Goal: Information Seeking & Learning: Learn about a topic

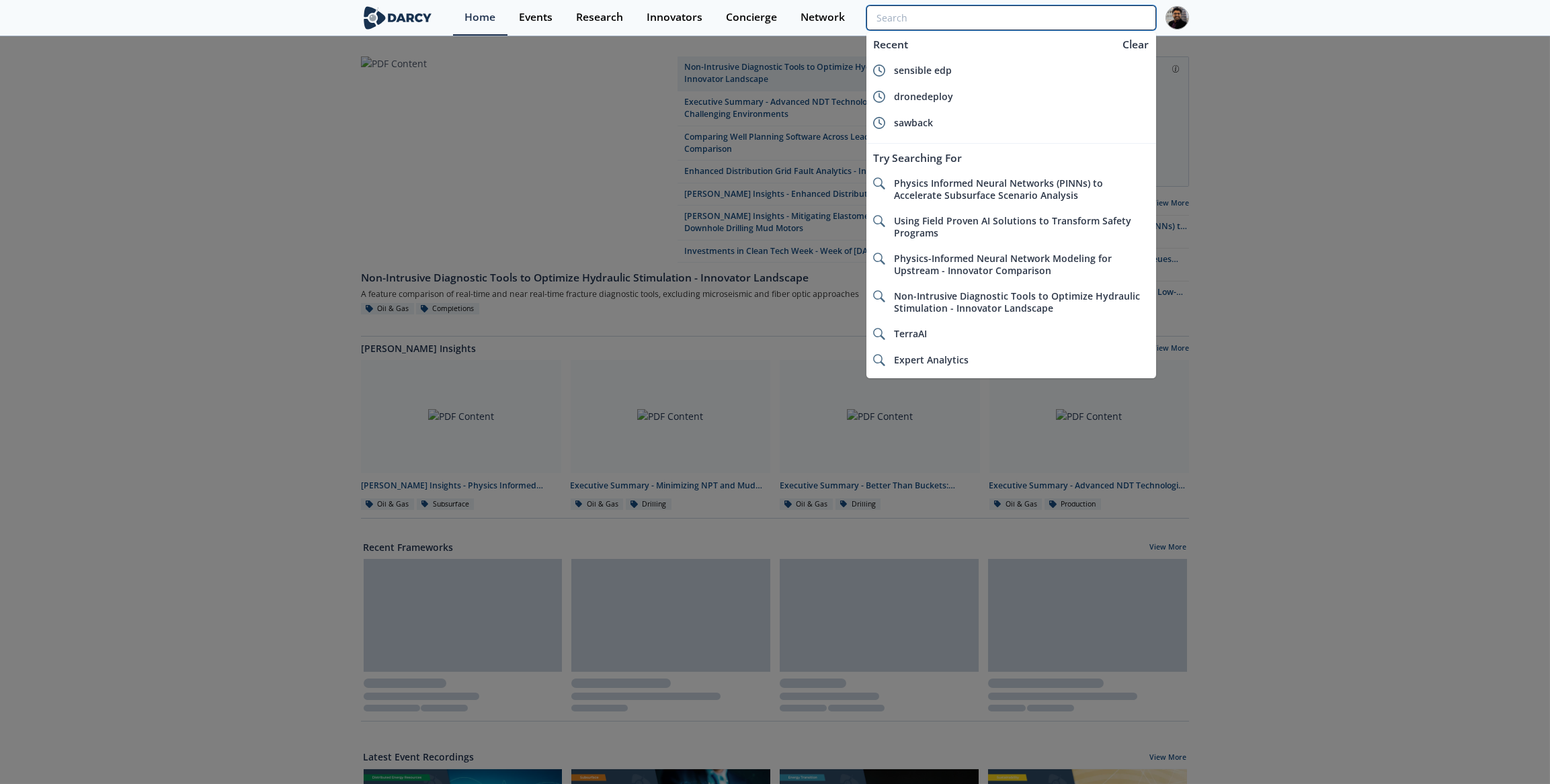
click at [1092, 22] on input "search" at bounding box center [1011, 18] width 290 height 25
paste input "Safetymint"
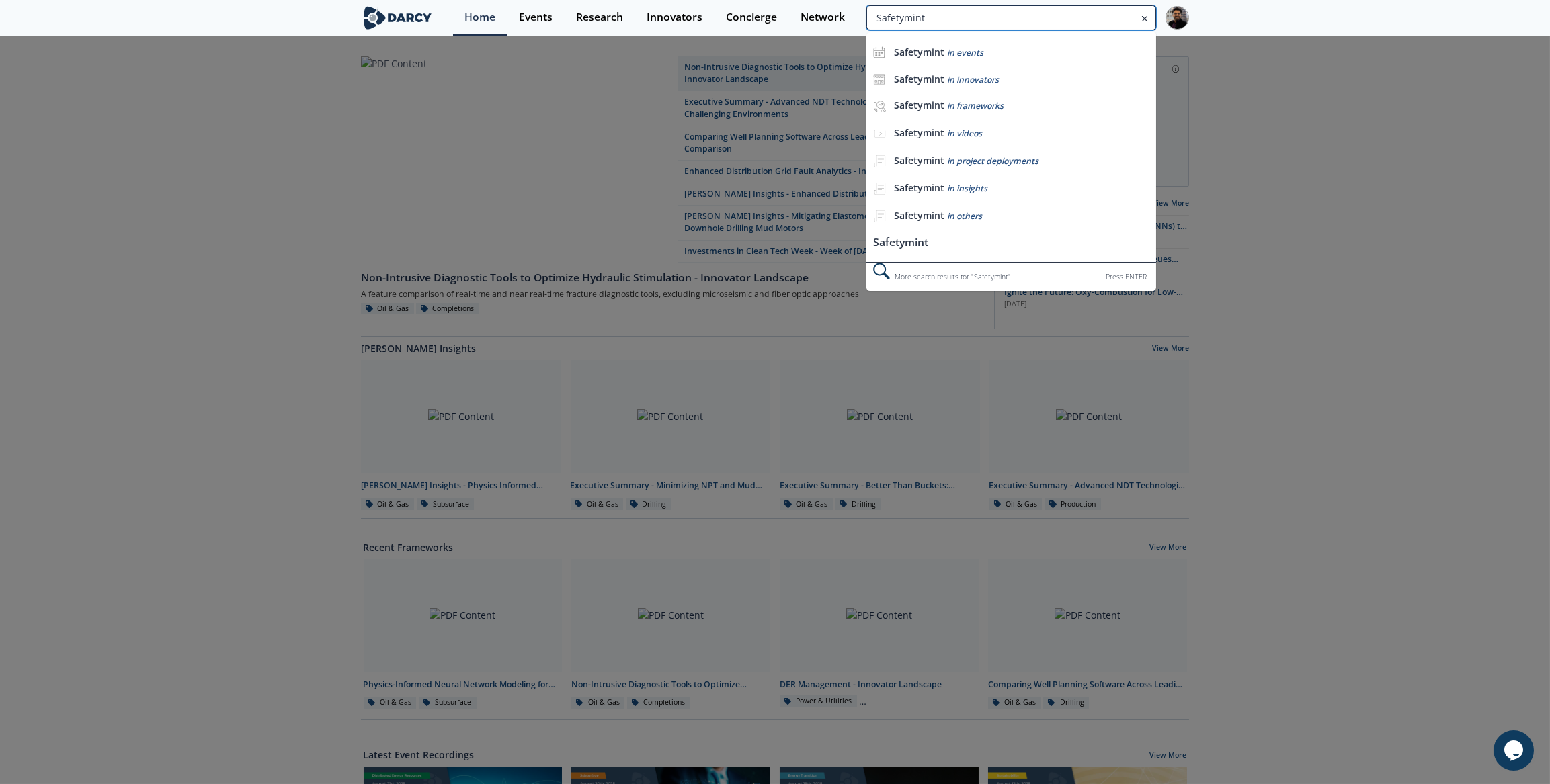
type input "Safetymint"
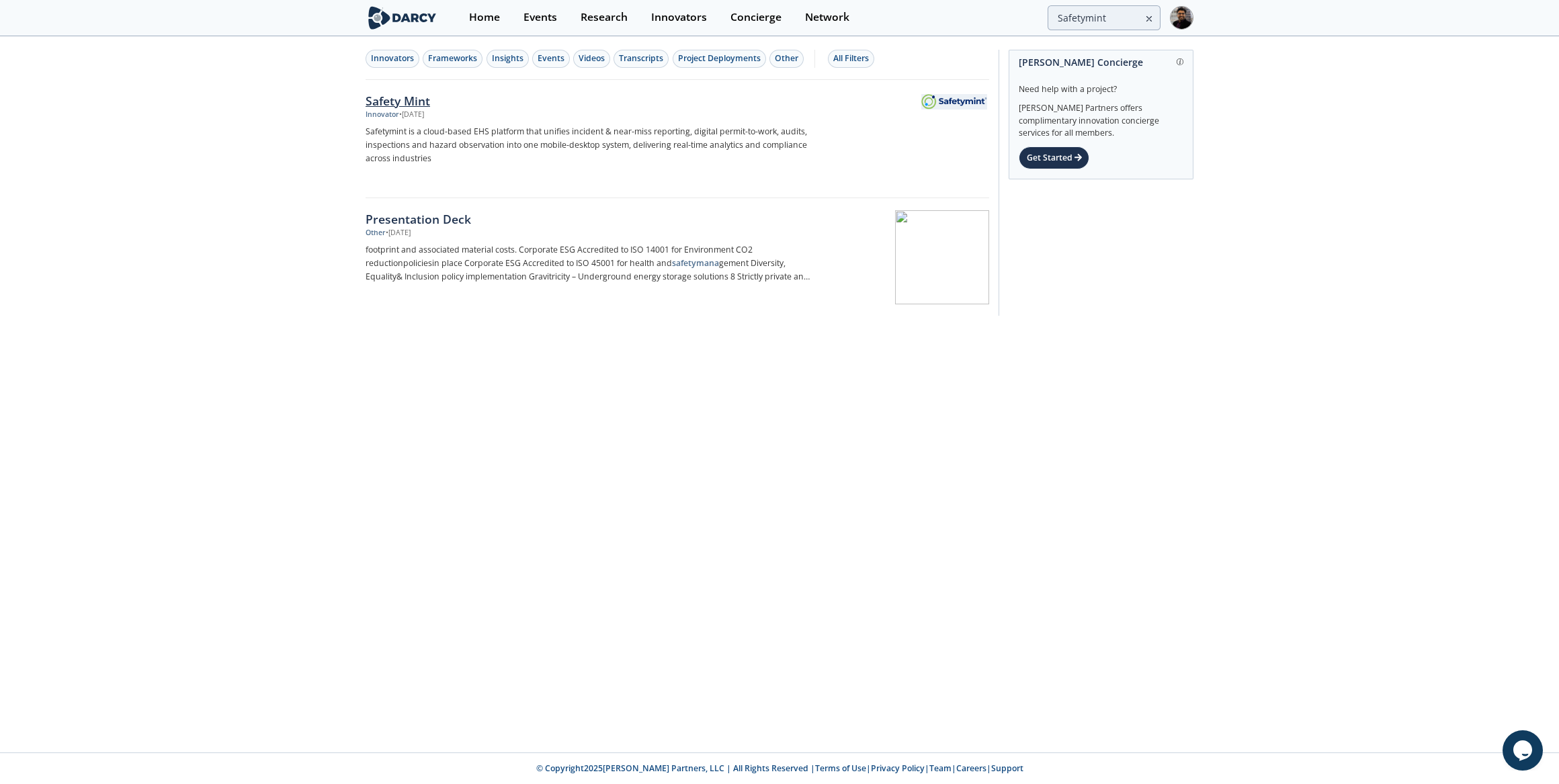
click at [415, 110] on div "• Aug 5, 2025" at bounding box center [411, 115] width 25 height 11
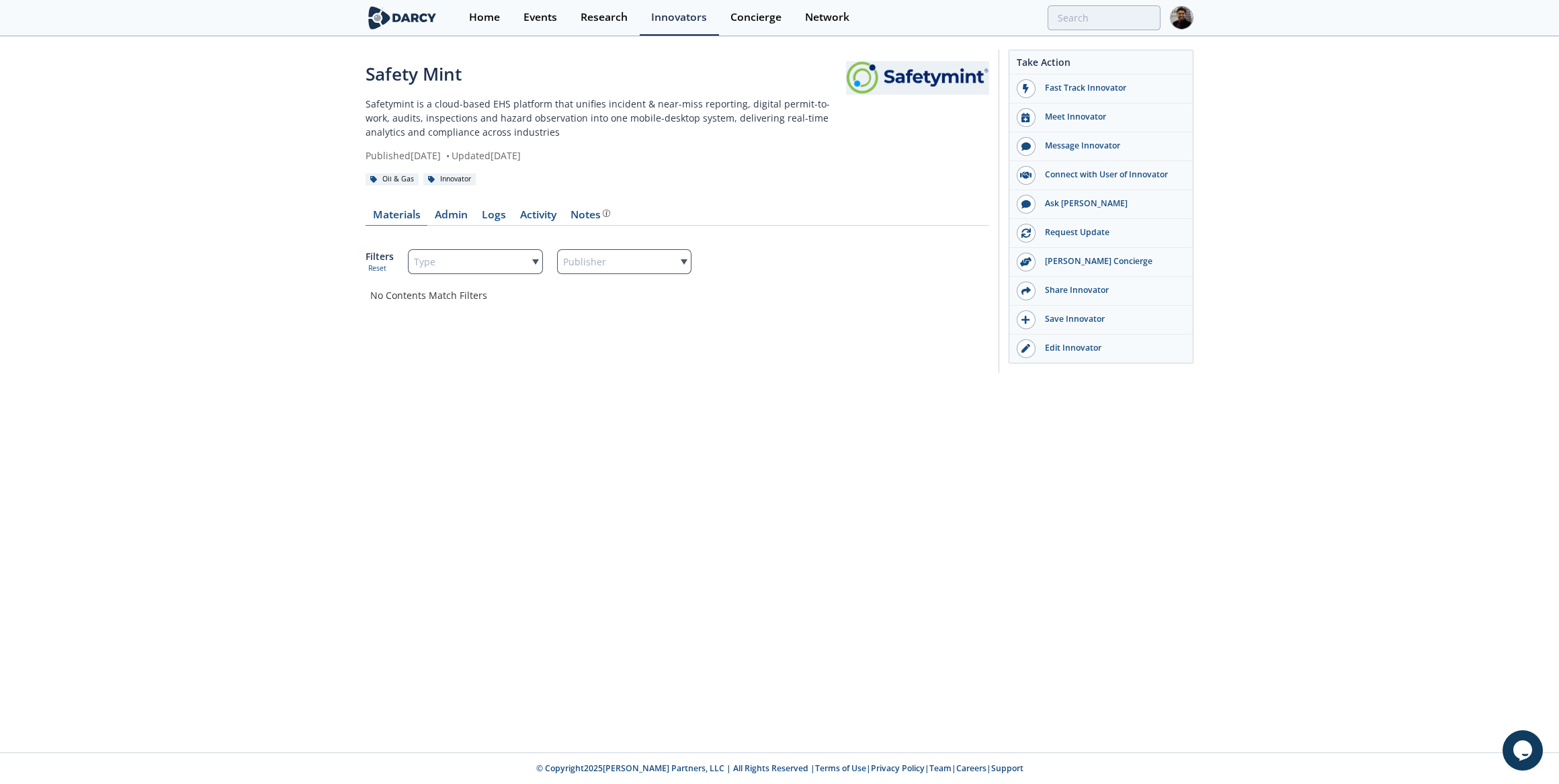
click at [404, 217] on link "Materials" at bounding box center [397, 217] width 62 height 16
click at [405, 213] on link "Materials" at bounding box center [397, 217] width 62 height 16
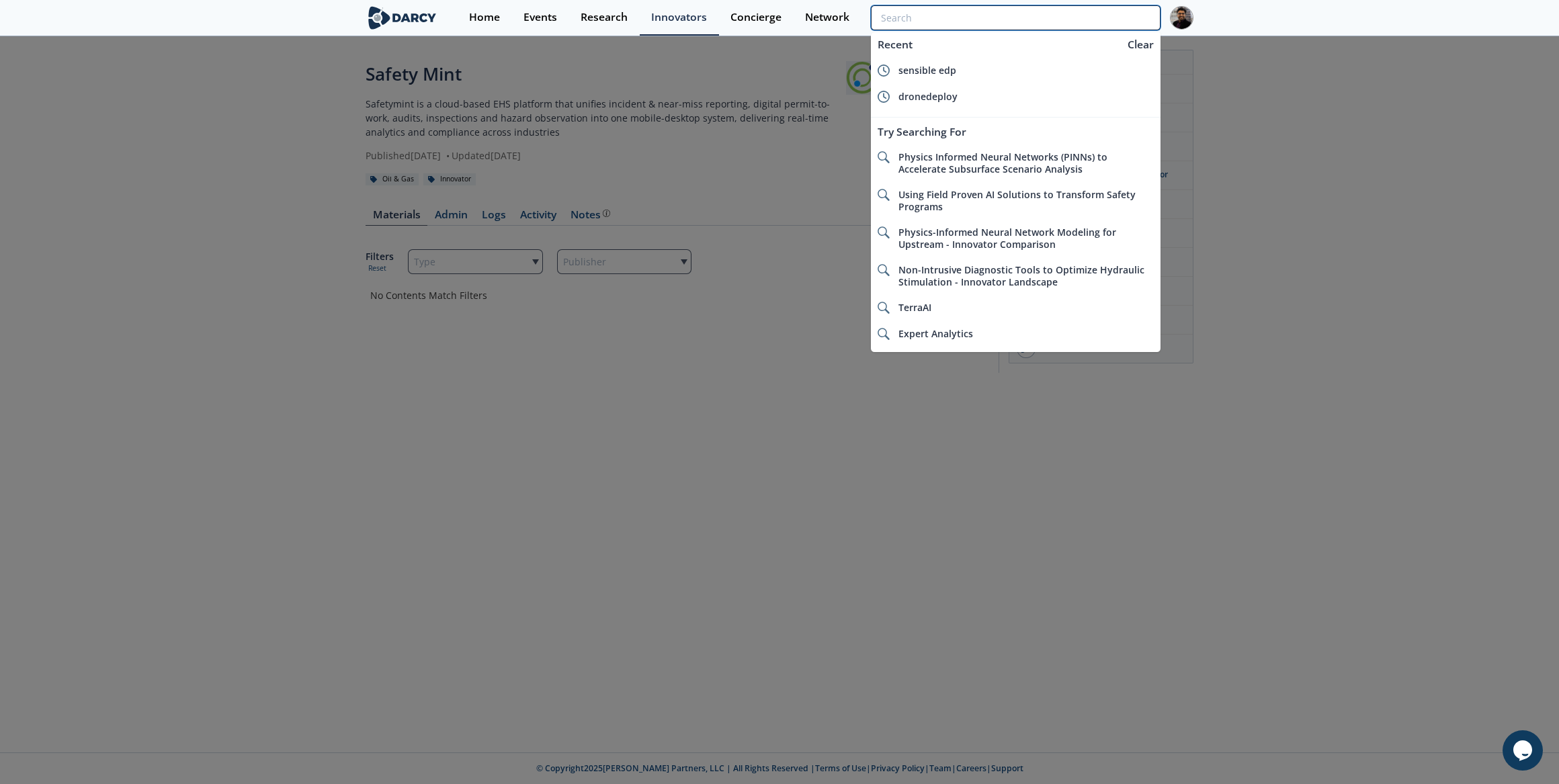
click at [1080, 16] on input "search" at bounding box center [1016, 18] width 290 height 25
paste input "RealWear"
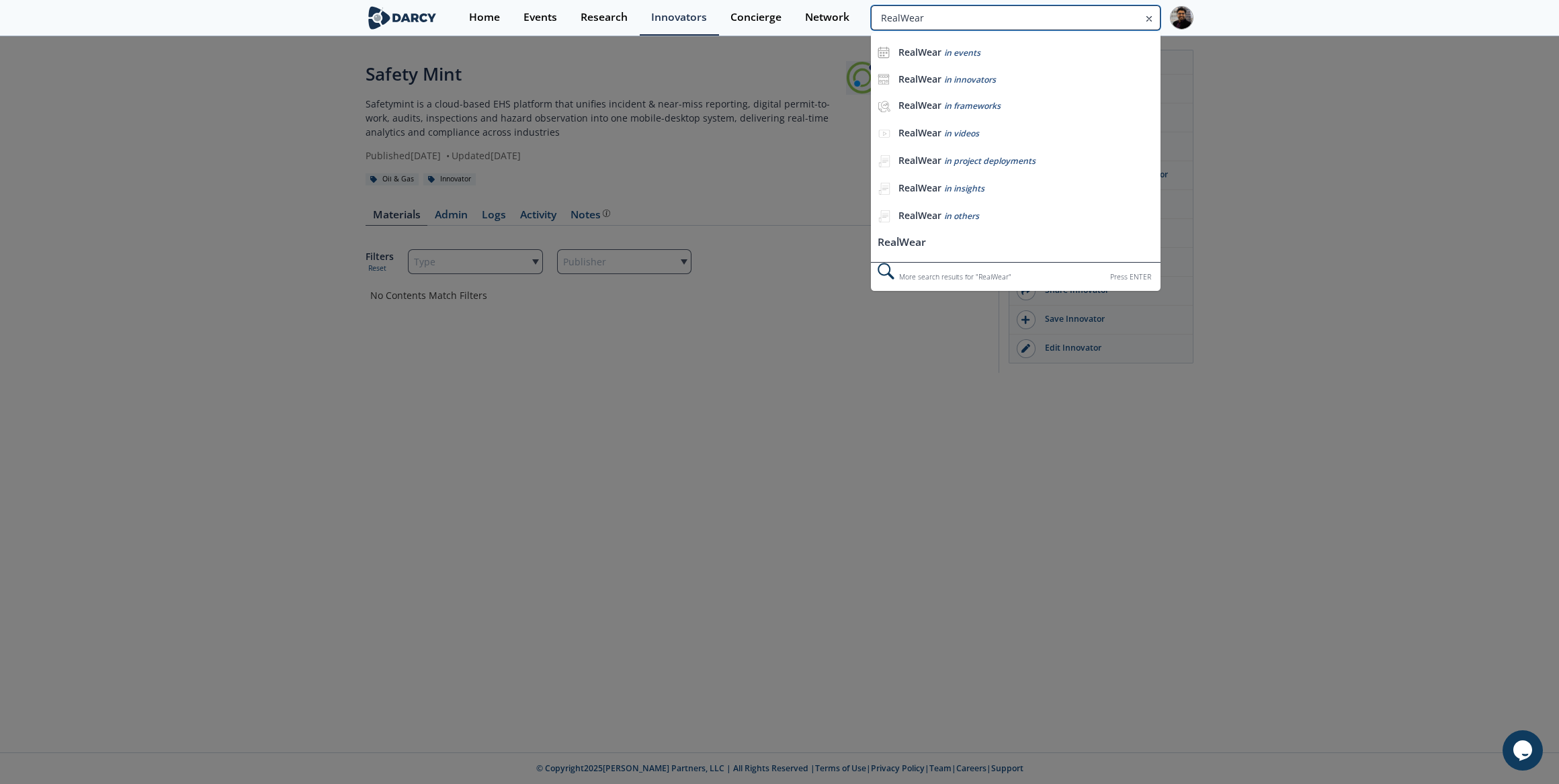
type input "RealWear"
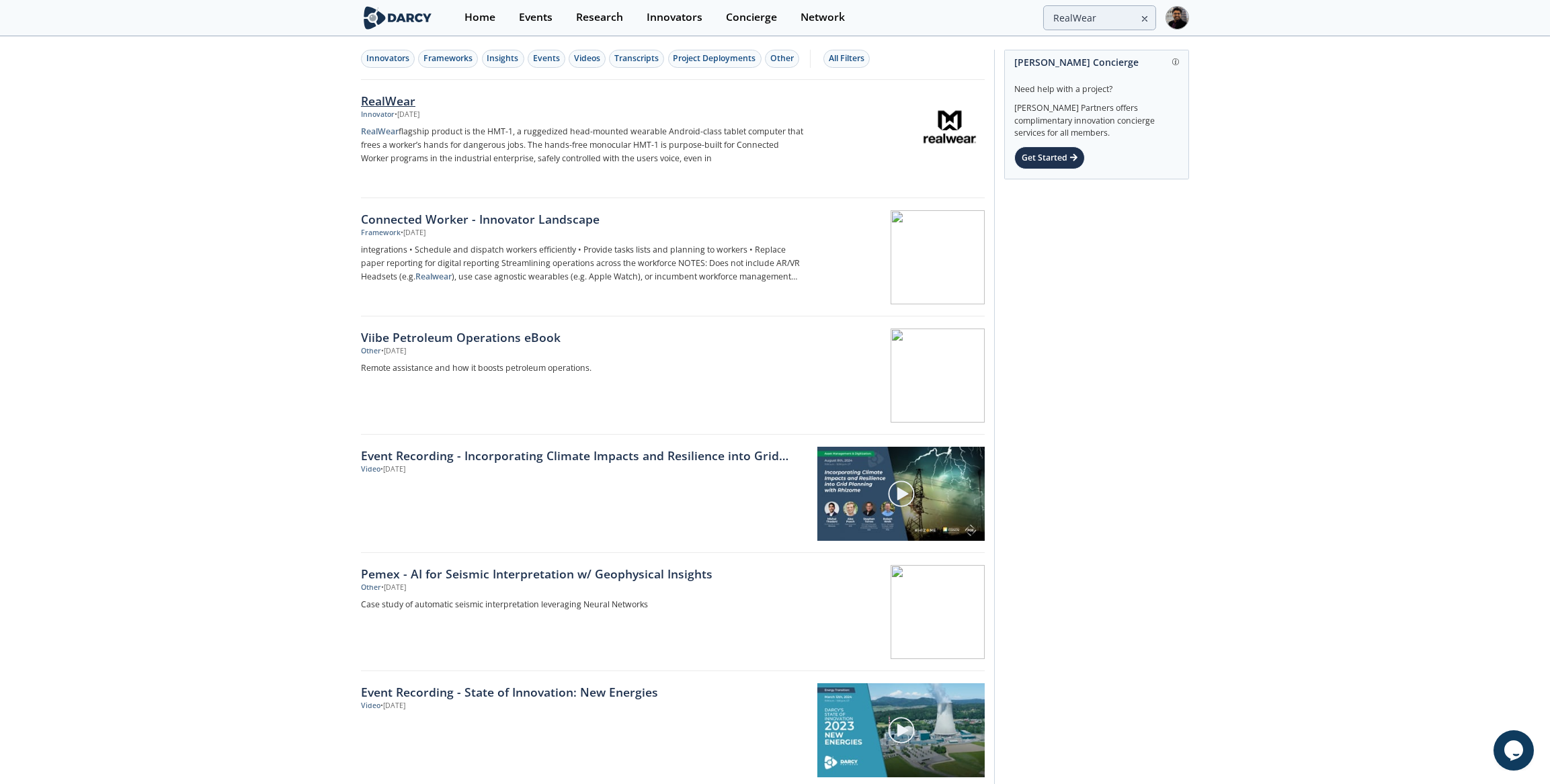
click at [504, 125] on p "RealWear flagship product is the HMT-1, a ruggedized head-mounted wearable Andr…" at bounding box center [583, 145] width 445 height 41
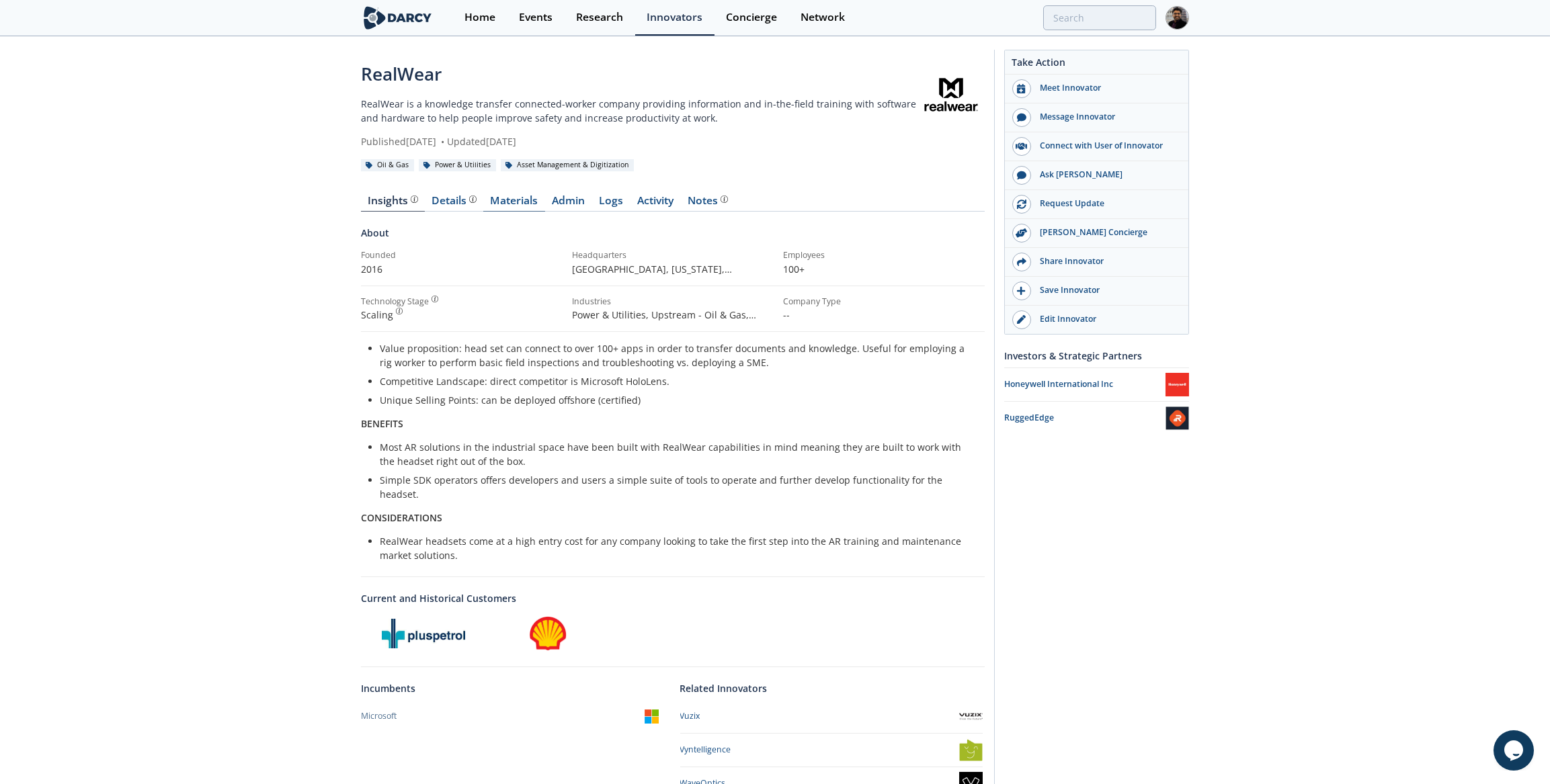
click at [507, 202] on link "Materials" at bounding box center [514, 204] width 62 height 16
type input "RealWear"
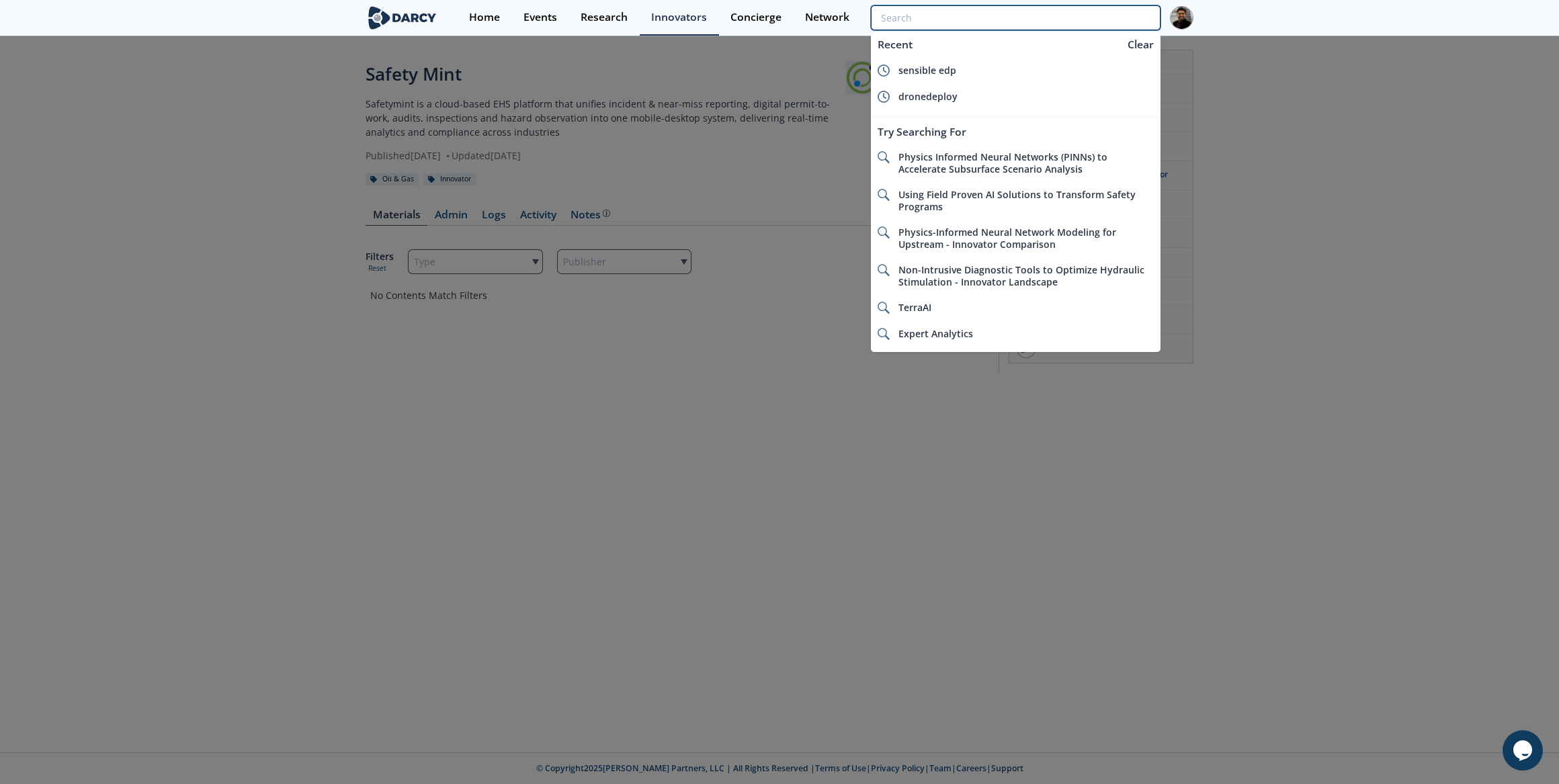
click at [1070, 16] on input "search" at bounding box center [1016, 18] width 290 height 25
paste input "eVision"
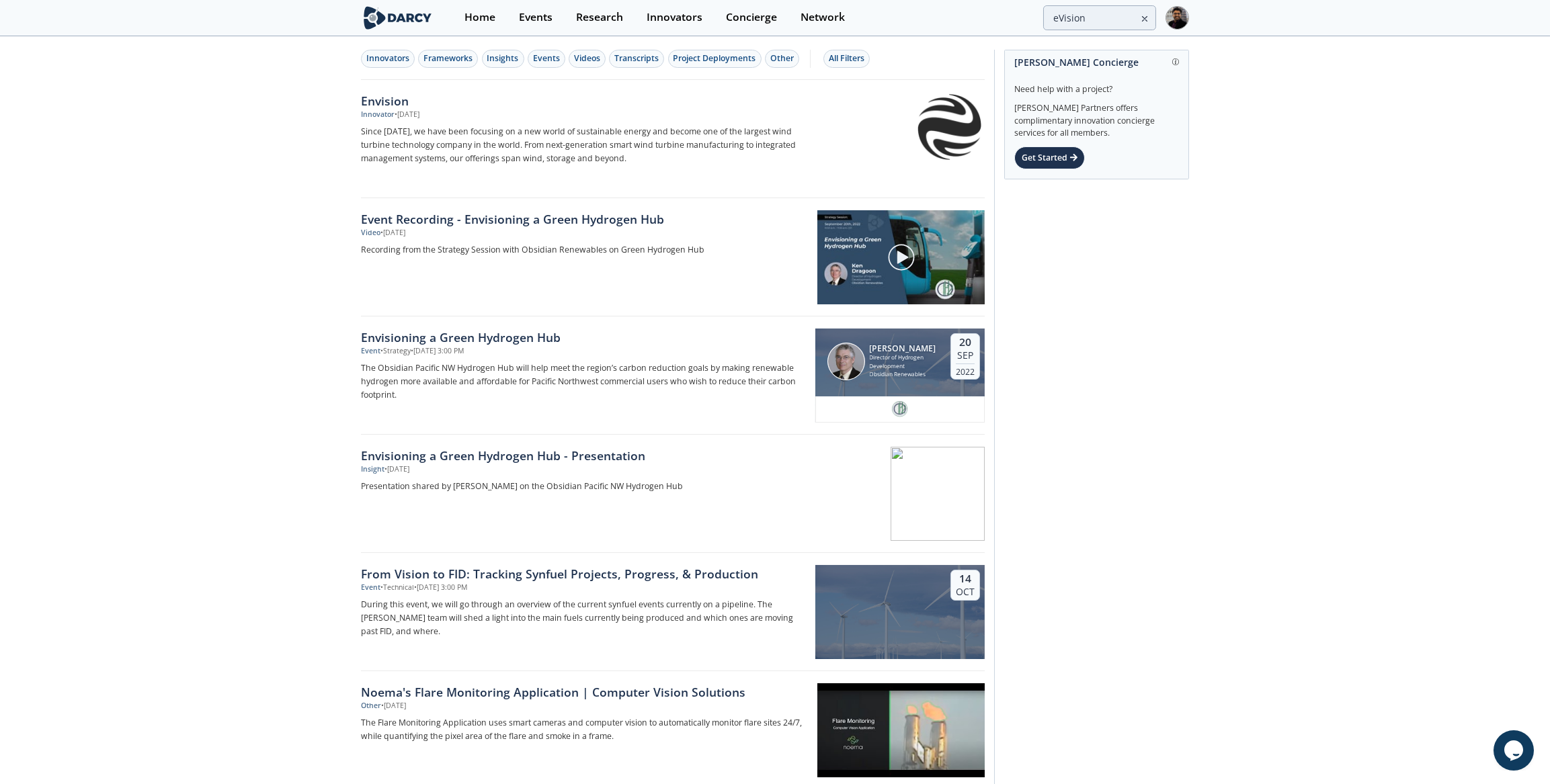
drag, startPoint x: 1077, startPoint y: 30, endPoint x: 1087, endPoint y: 29, distance: 10.0
click at [1078, 30] on div "Home Events Research Innovators Concierge Network eVision" at bounding box center [821, 18] width 736 height 36
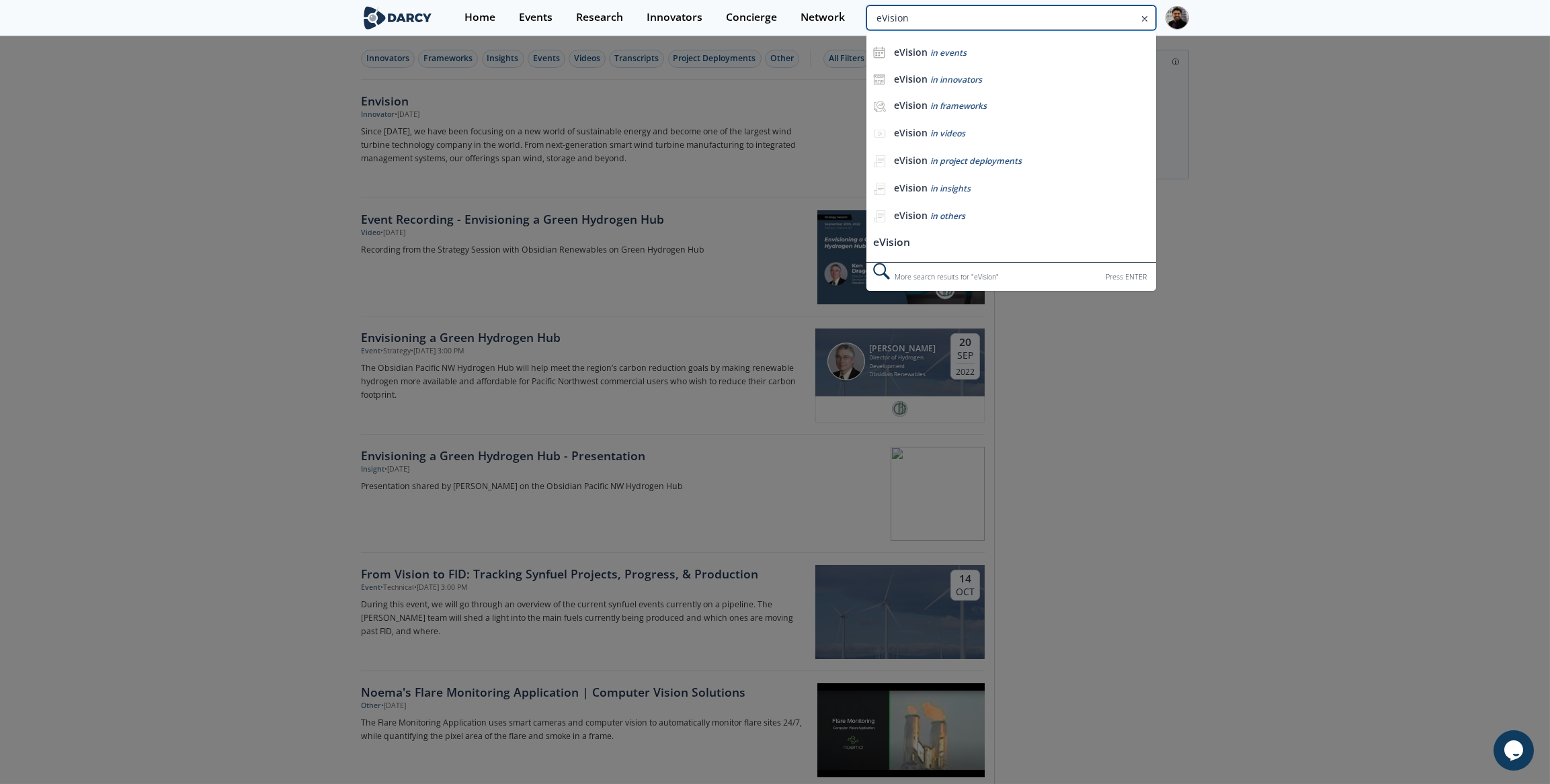
click at [1087, 29] on input "eVision" at bounding box center [1011, 18] width 290 height 25
click at [1093, 18] on input "eVision" at bounding box center [1011, 18] width 290 height 25
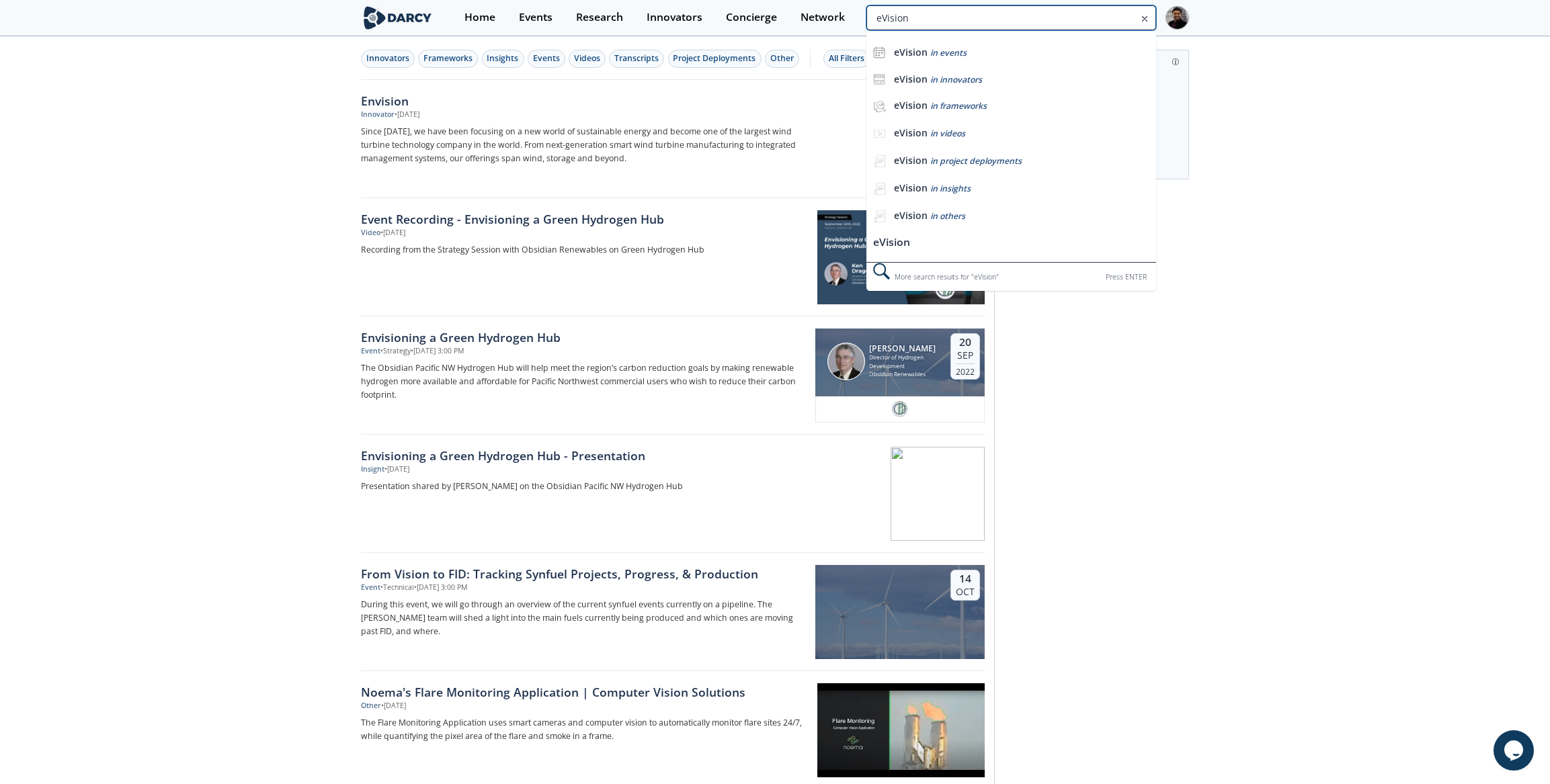
click at [1093, 18] on input "eVision" at bounding box center [1011, 18] width 290 height 25
paste input "lectronic Permit-to-Work"
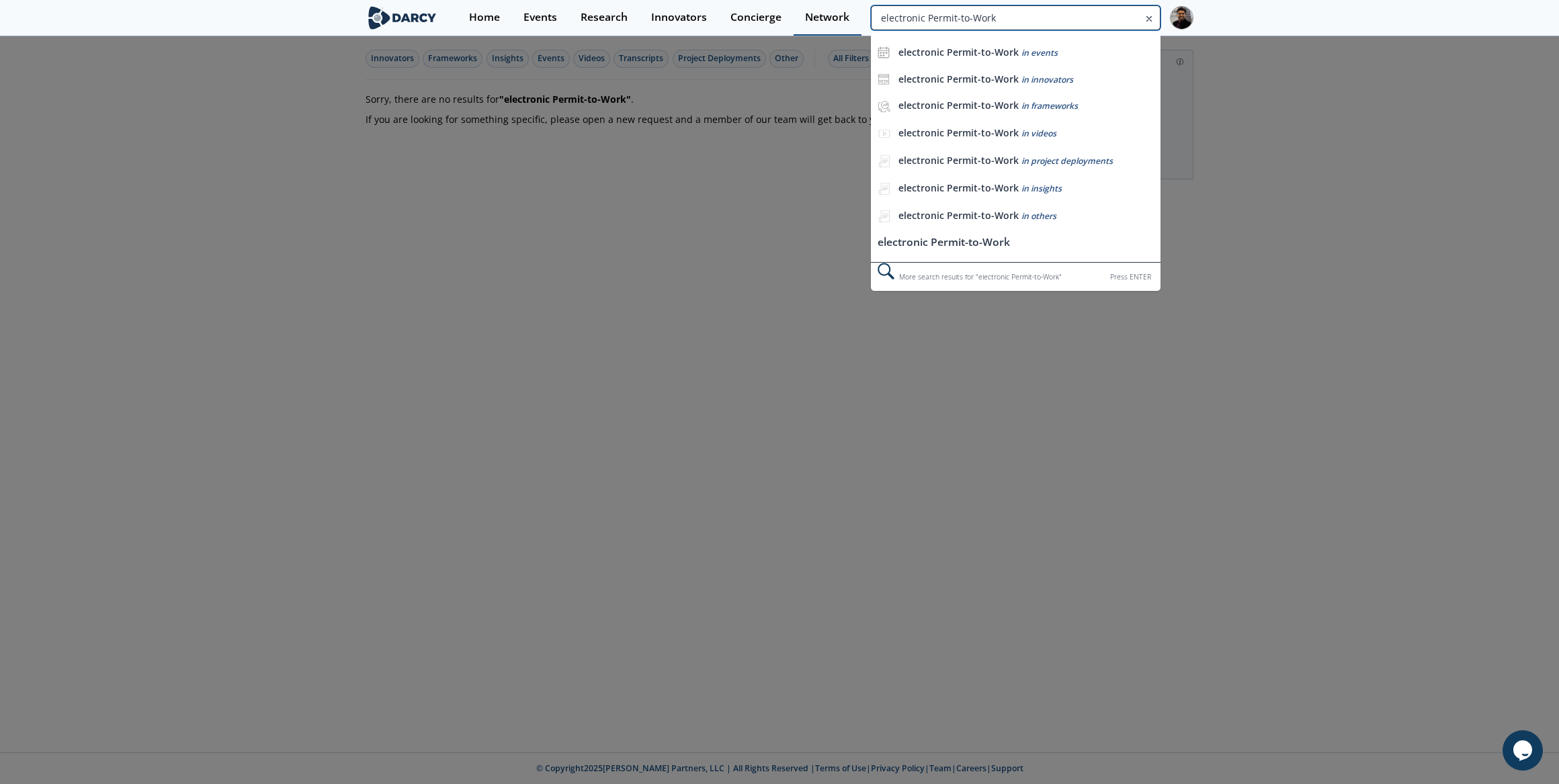
drag, startPoint x: 1105, startPoint y: 13, endPoint x: 844, endPoint y: 13, distance: 261.0
click at [844, 13] on div "Home Events Research Innovators Concierge Network electronic Permit-to-Work ele…" at bounding box center [826, 18] width 736 height 36
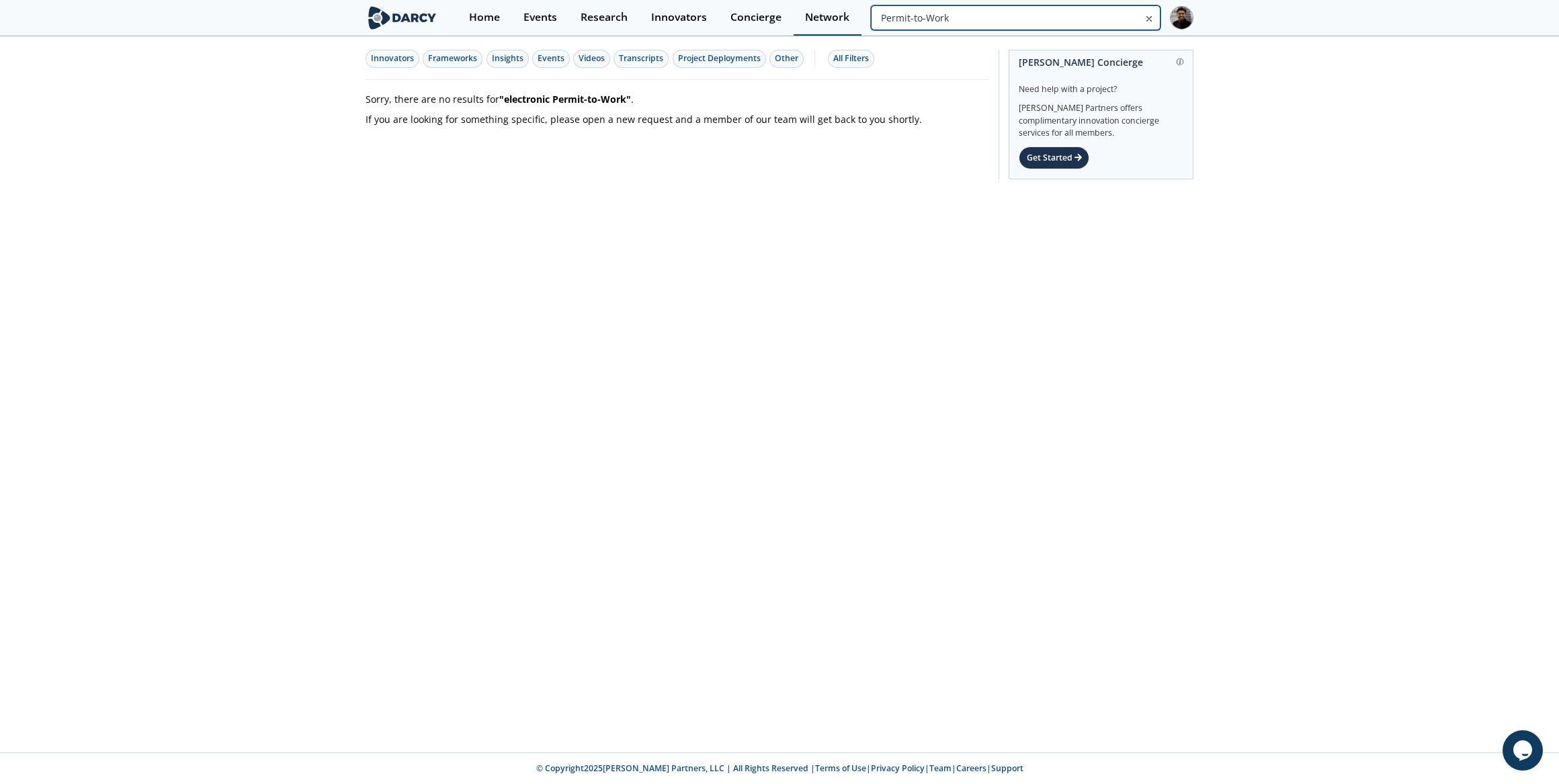
type input "Permit-to-Work"
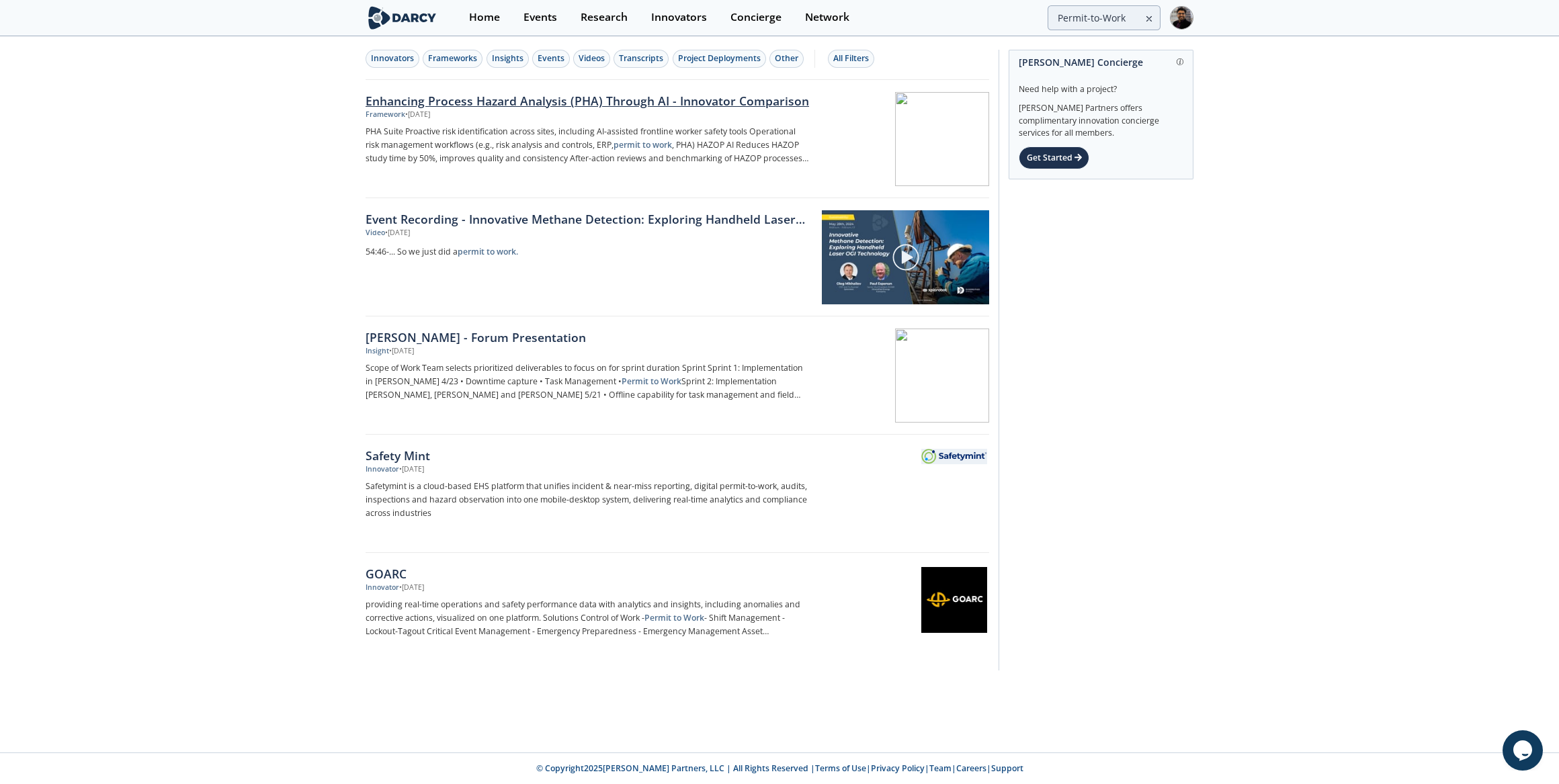
click at [515, 97] on div "Enhancing Process Hazard Analysis (PHA) Through AI - Innovator Comparison" at bounding box center [588, 101] width 445 height 18
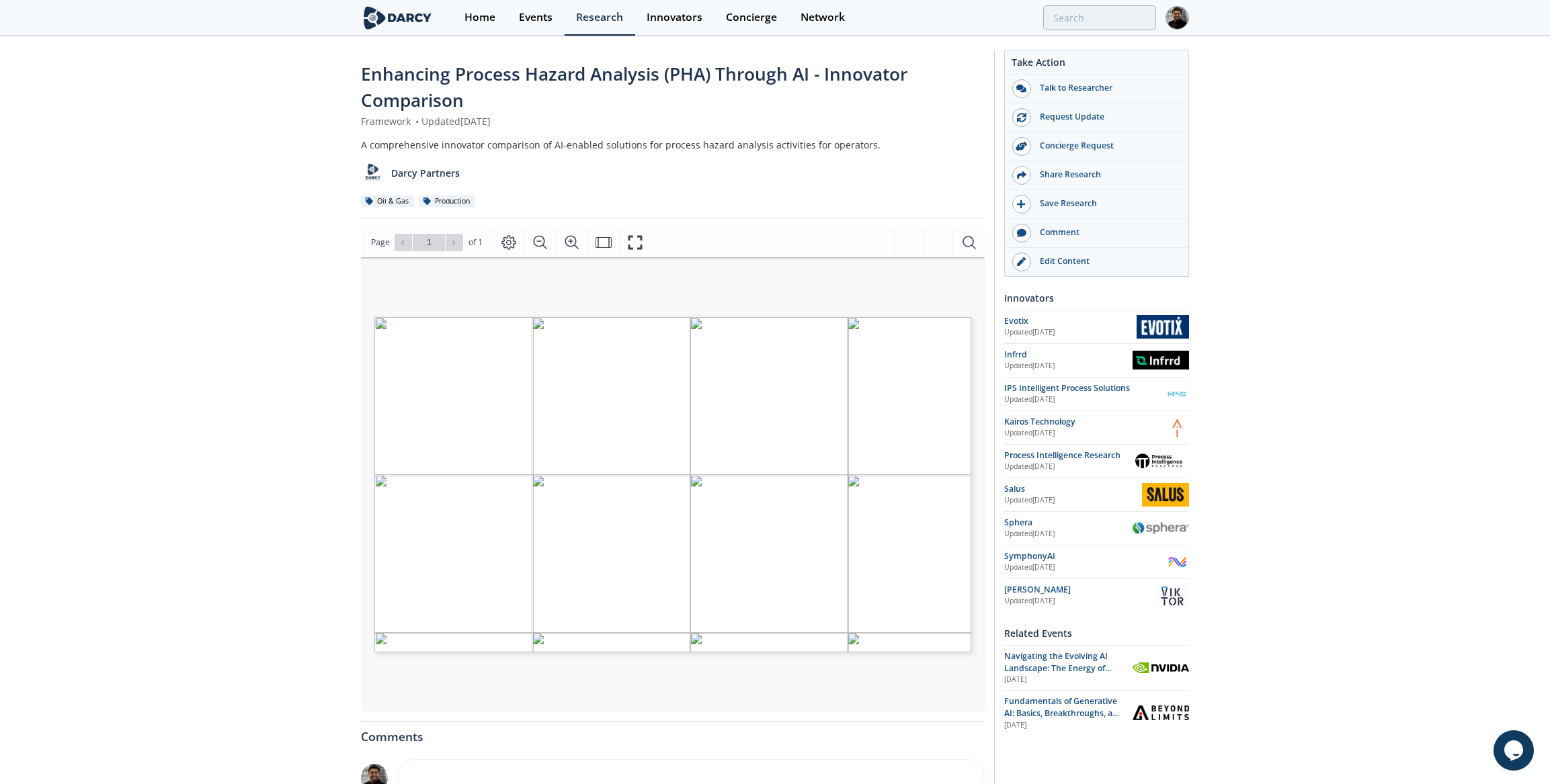
type input "Permit-to-Work"
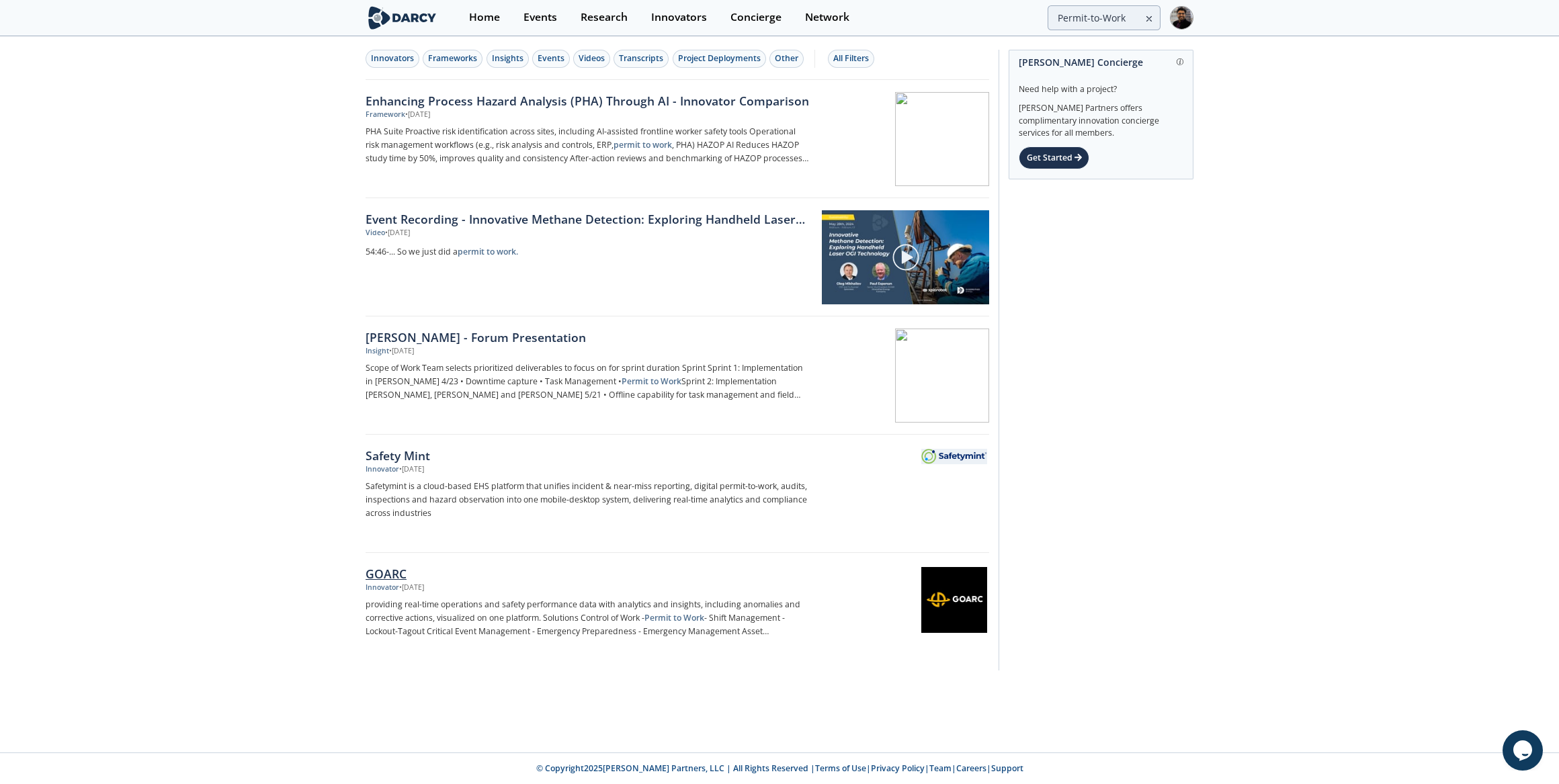
click at [403, 577] on div "GOARC" at bounding box center [588, 574] width 445 height 18
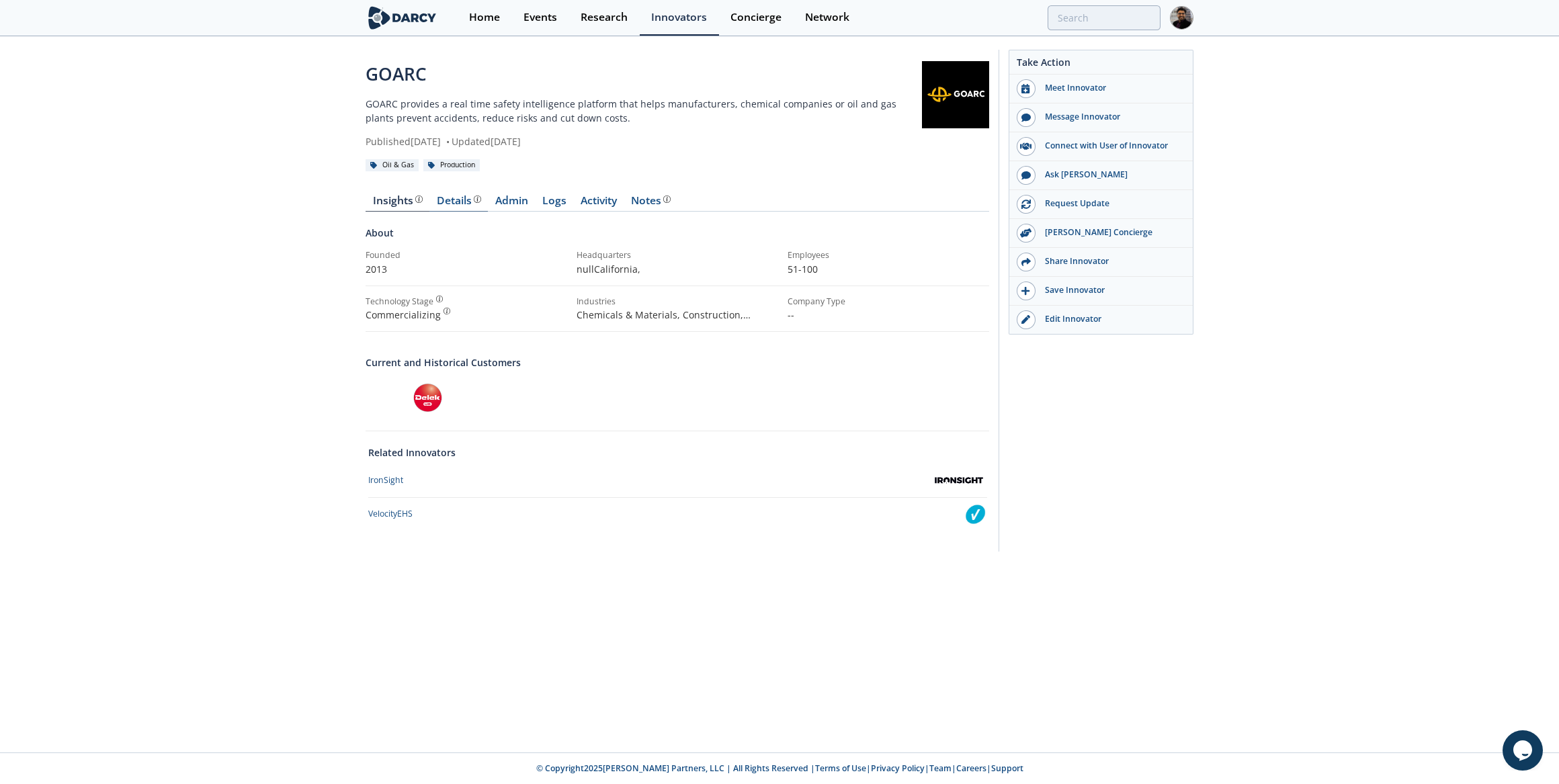
click at [446, 199] on div "Details" at bounding box center [459, 201] width 45 height 11
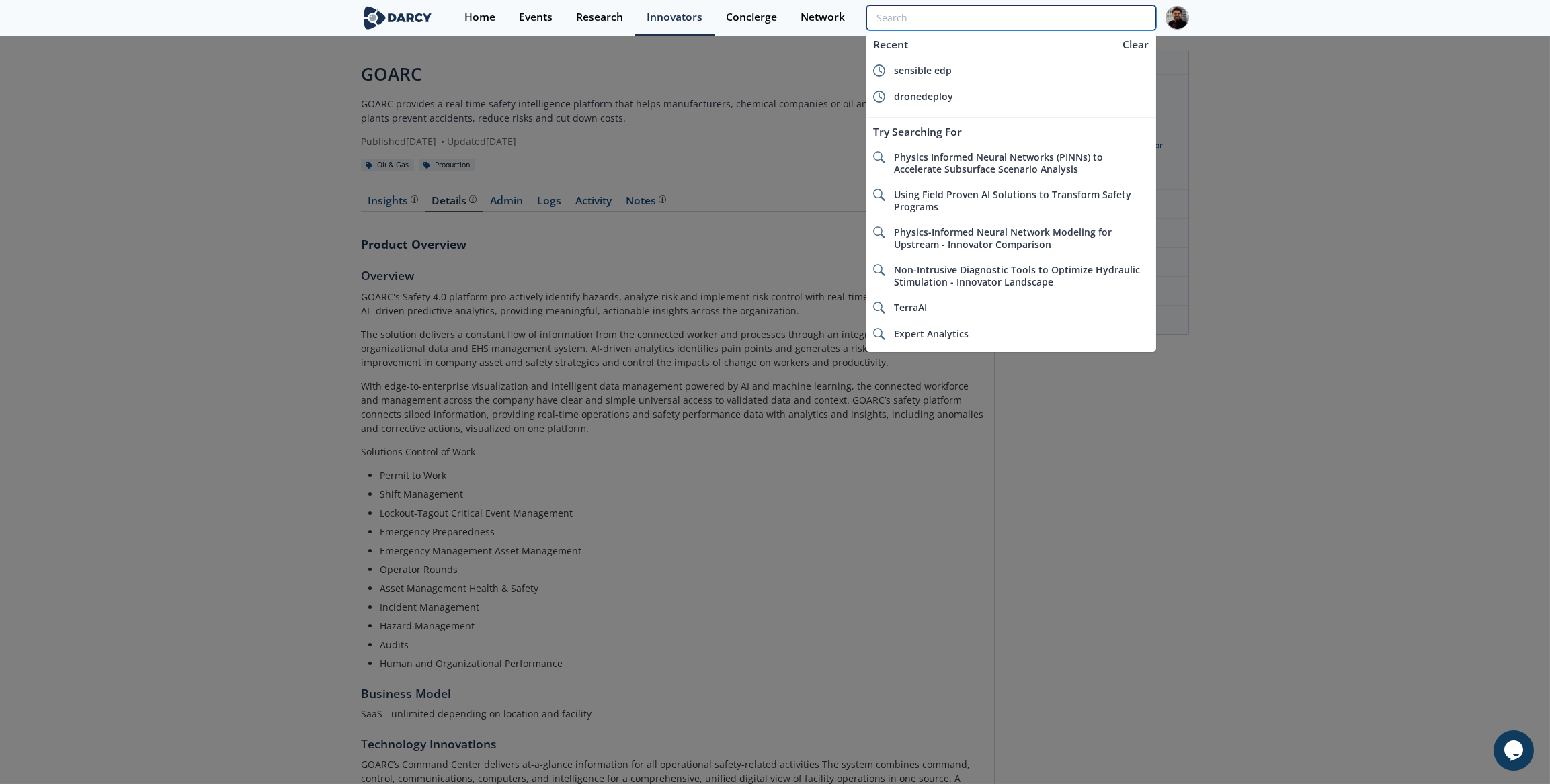
click at [1070, 18] on input "search" at bounding box center [1011, 18] width 290 height 25
paste input "Rebellion Energy"
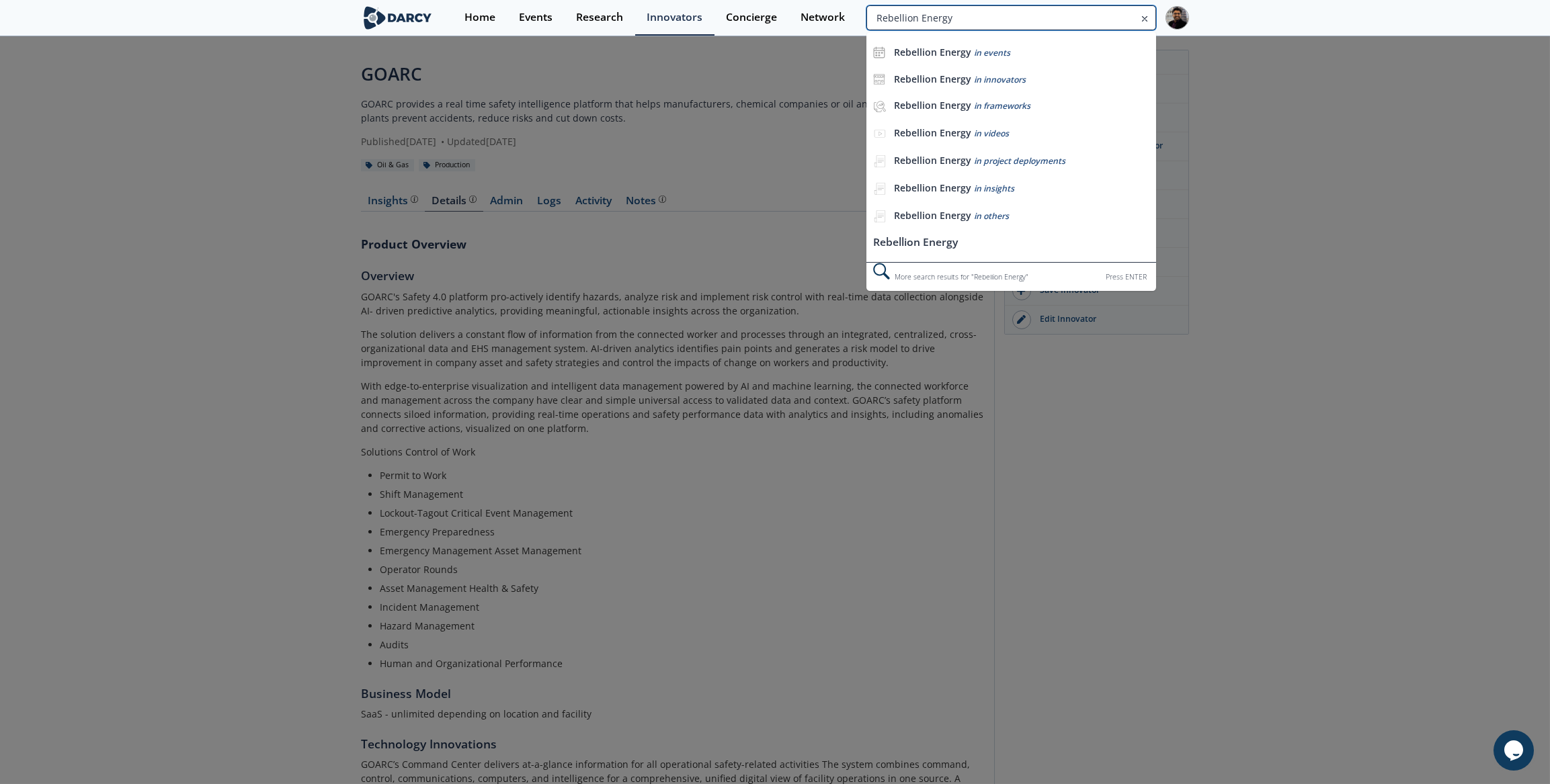
type input "Rebellion Energy"
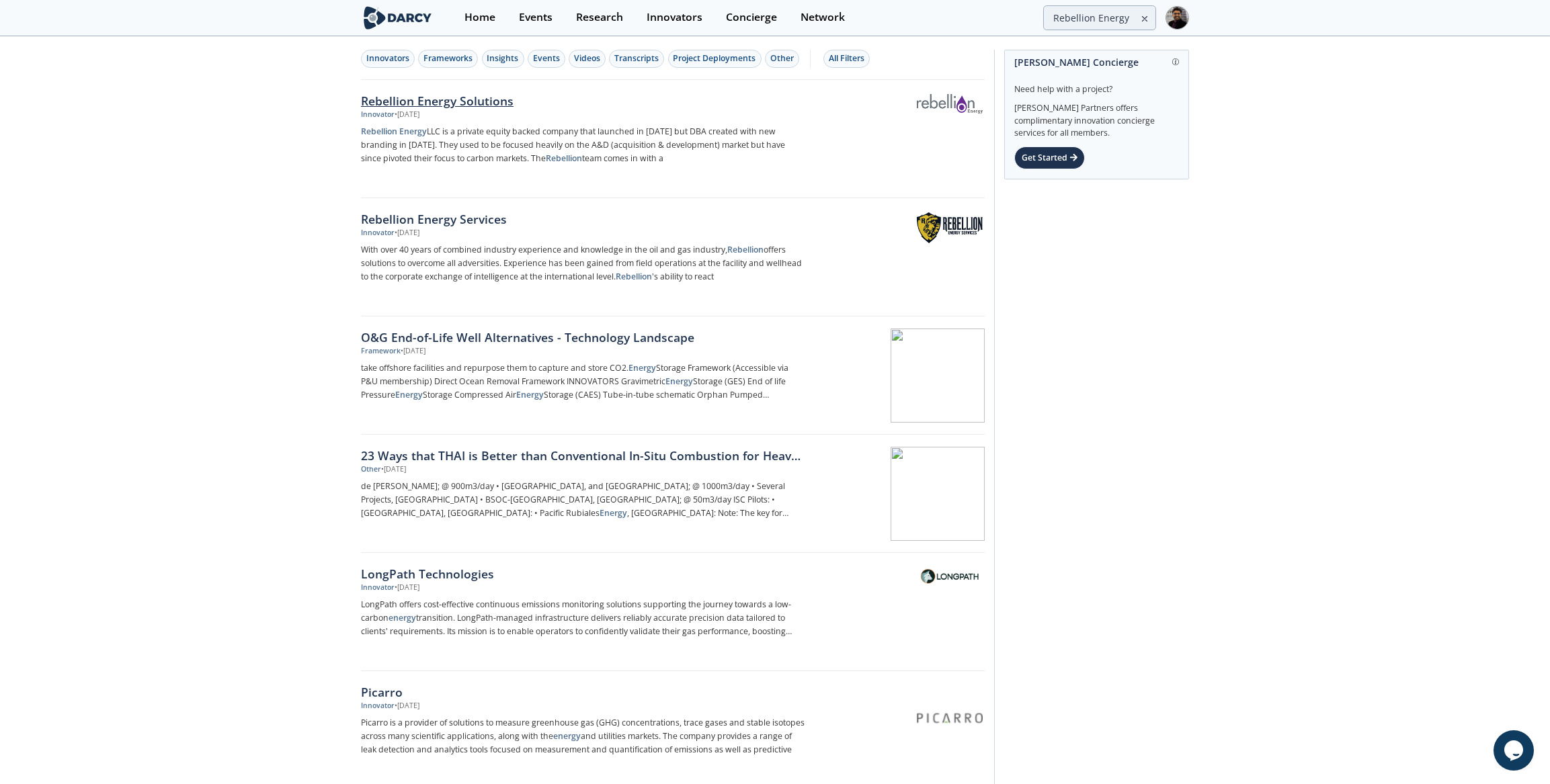
click at [486, 105] on div "Rebellion Energy Solutions" at bounding box center [583, 101] width 445 height 18
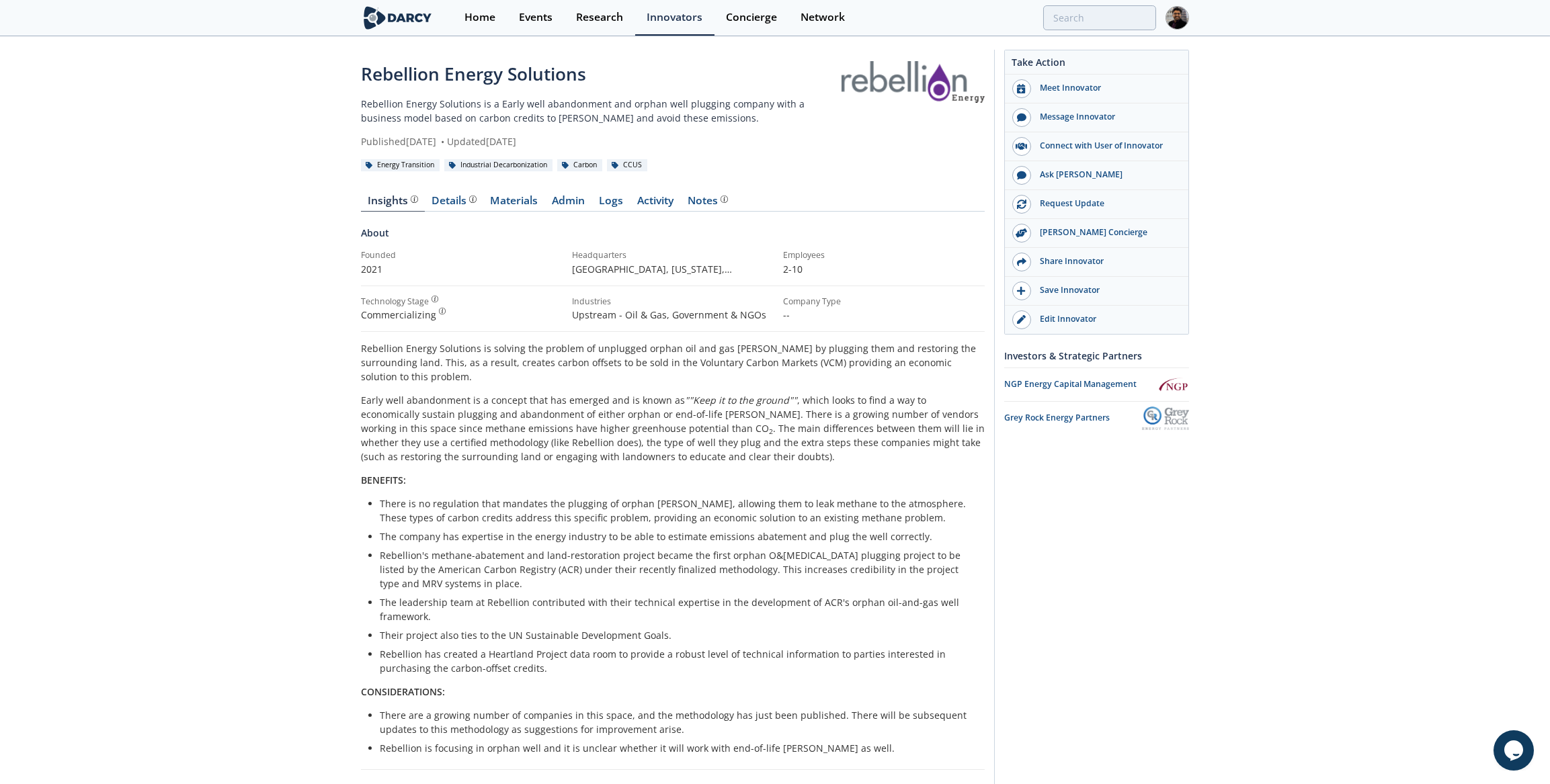
drag, startPoint x: 1047, startPoint y: 2, endPoint x: 1073, endPoint y: 12, distance: 27.9
click at [1050, 3] on div "Home Events Research Innovators Concierge Network" at bounding box center [821, 18] width 736 height 36
click at [1073, 12] on input "search" at bounding box center [1011, 18] width 290 height 25
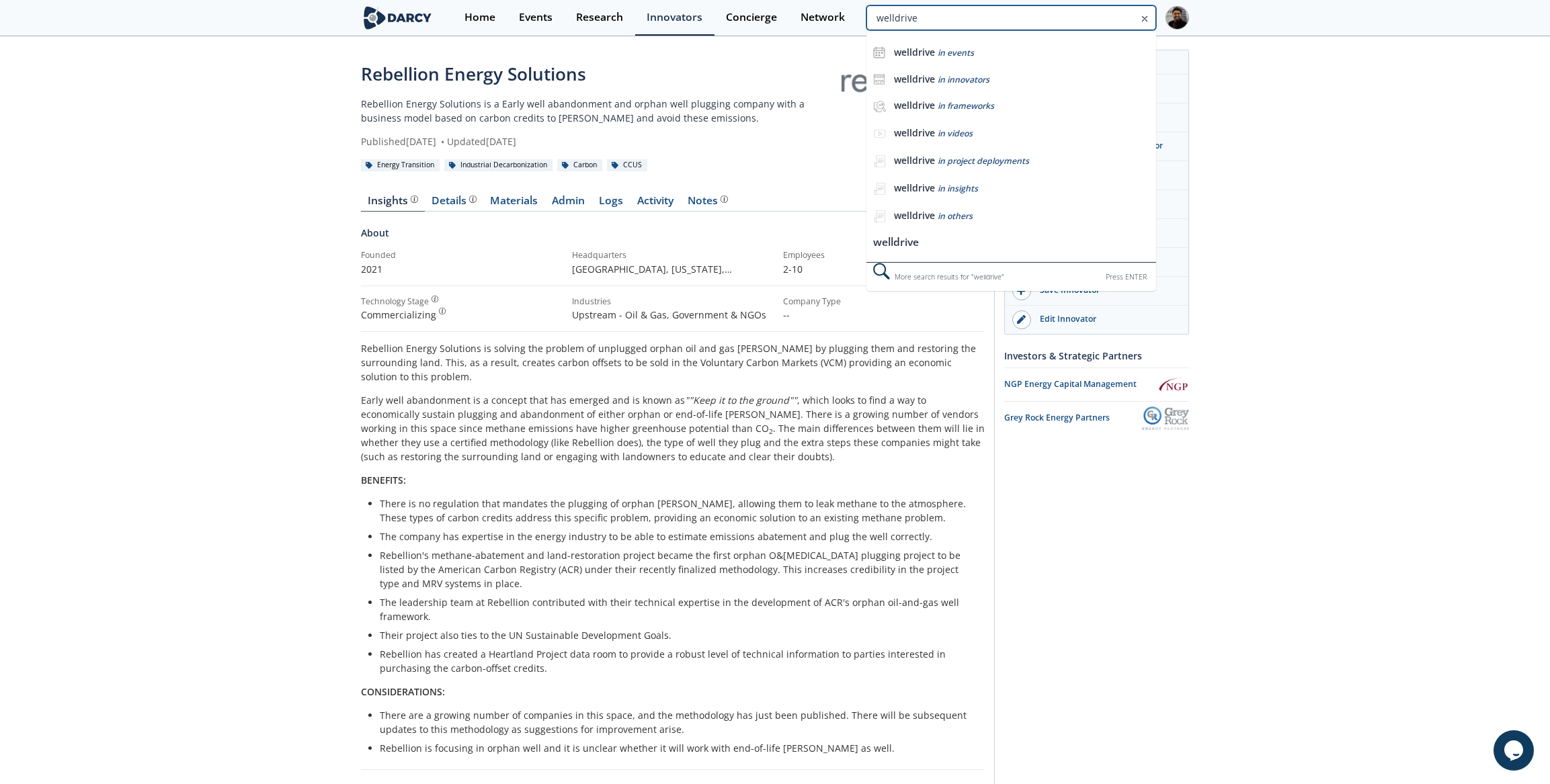
type input "welldrive"
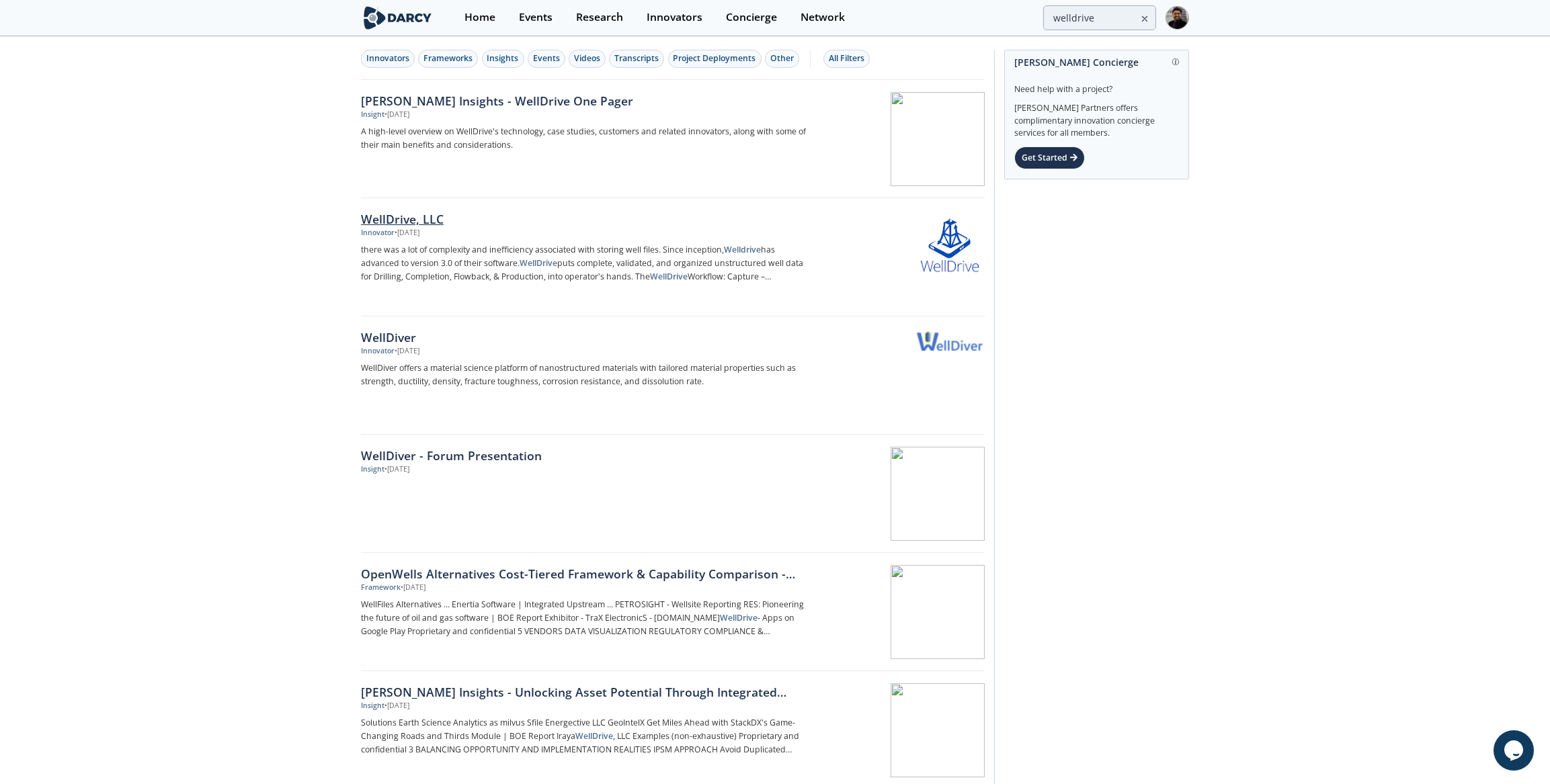
click at [419, 228] on div "• Jul 23, 2025" at bounding box center [407, 233] width 25 height 11
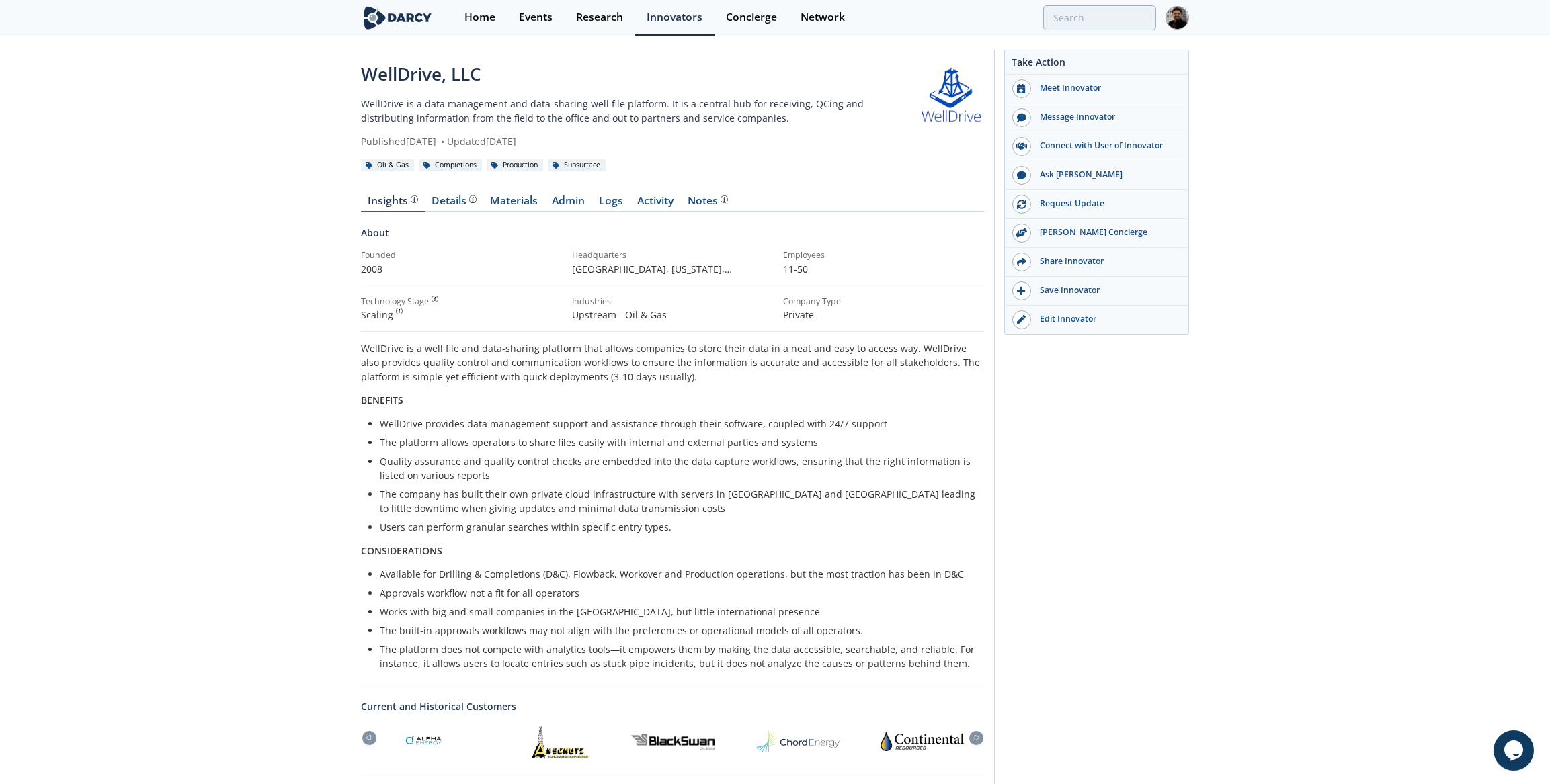
type input "welldrive"
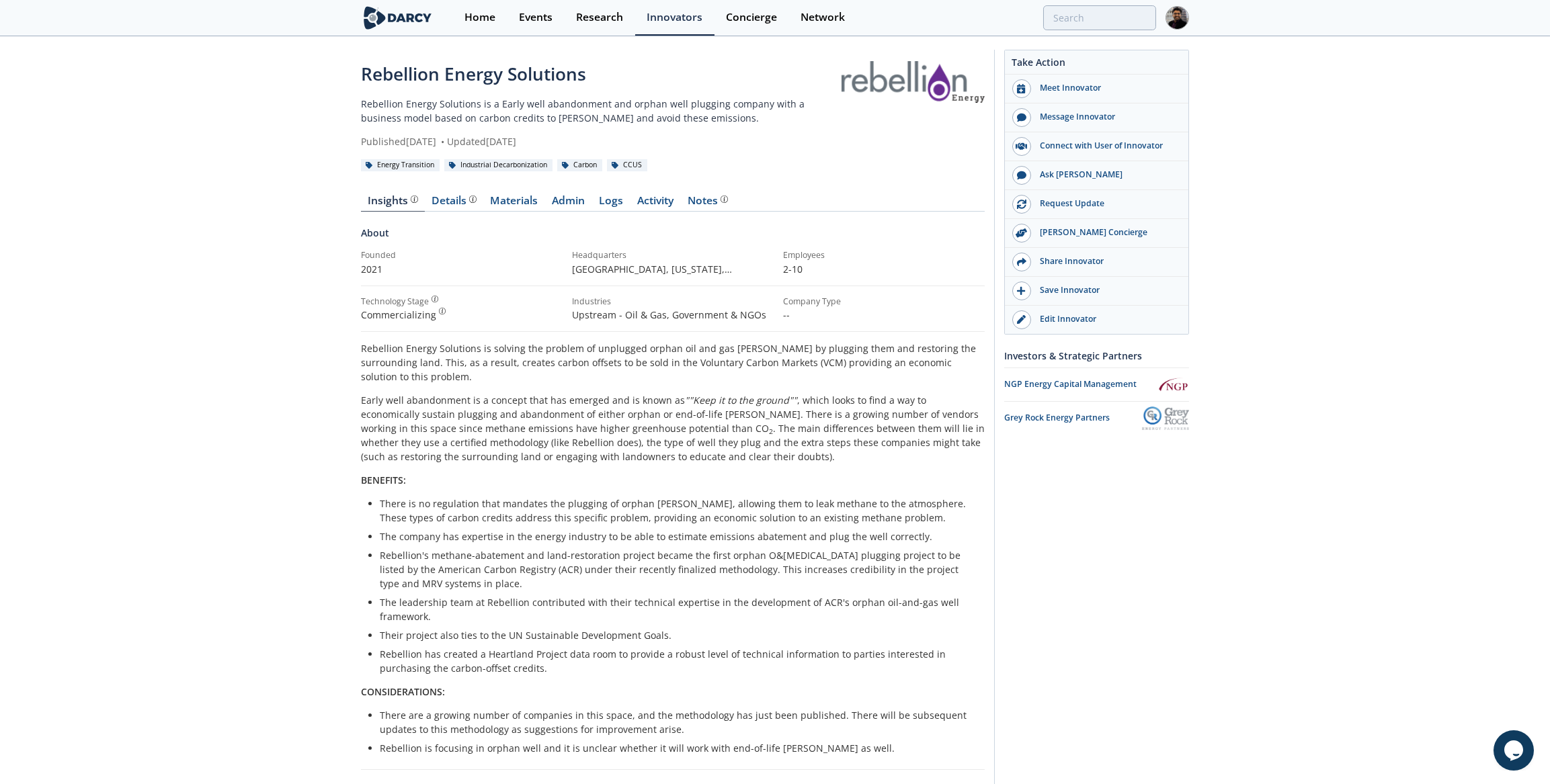
type input "Rebellion Energy"
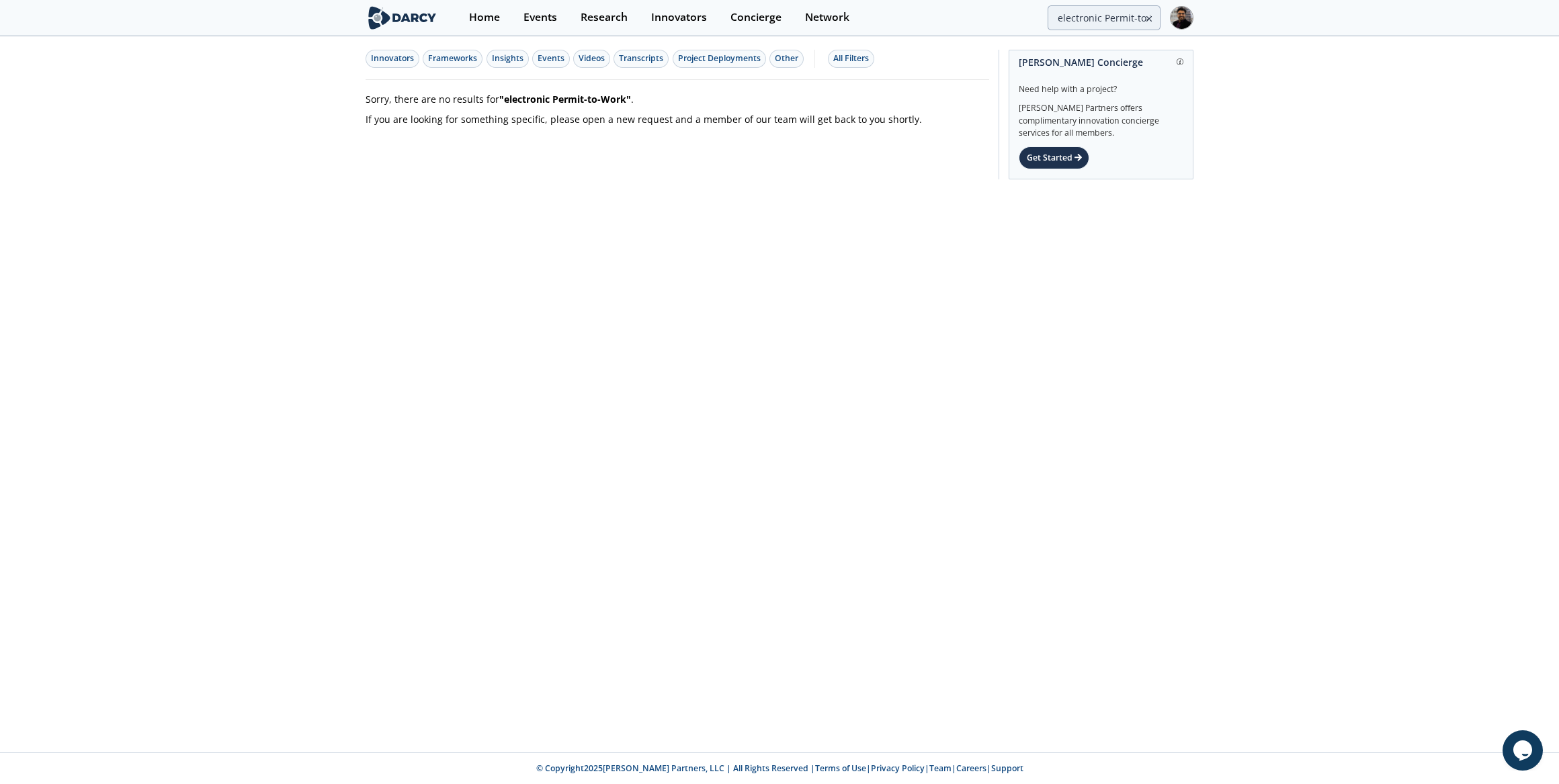
type input "eVision"
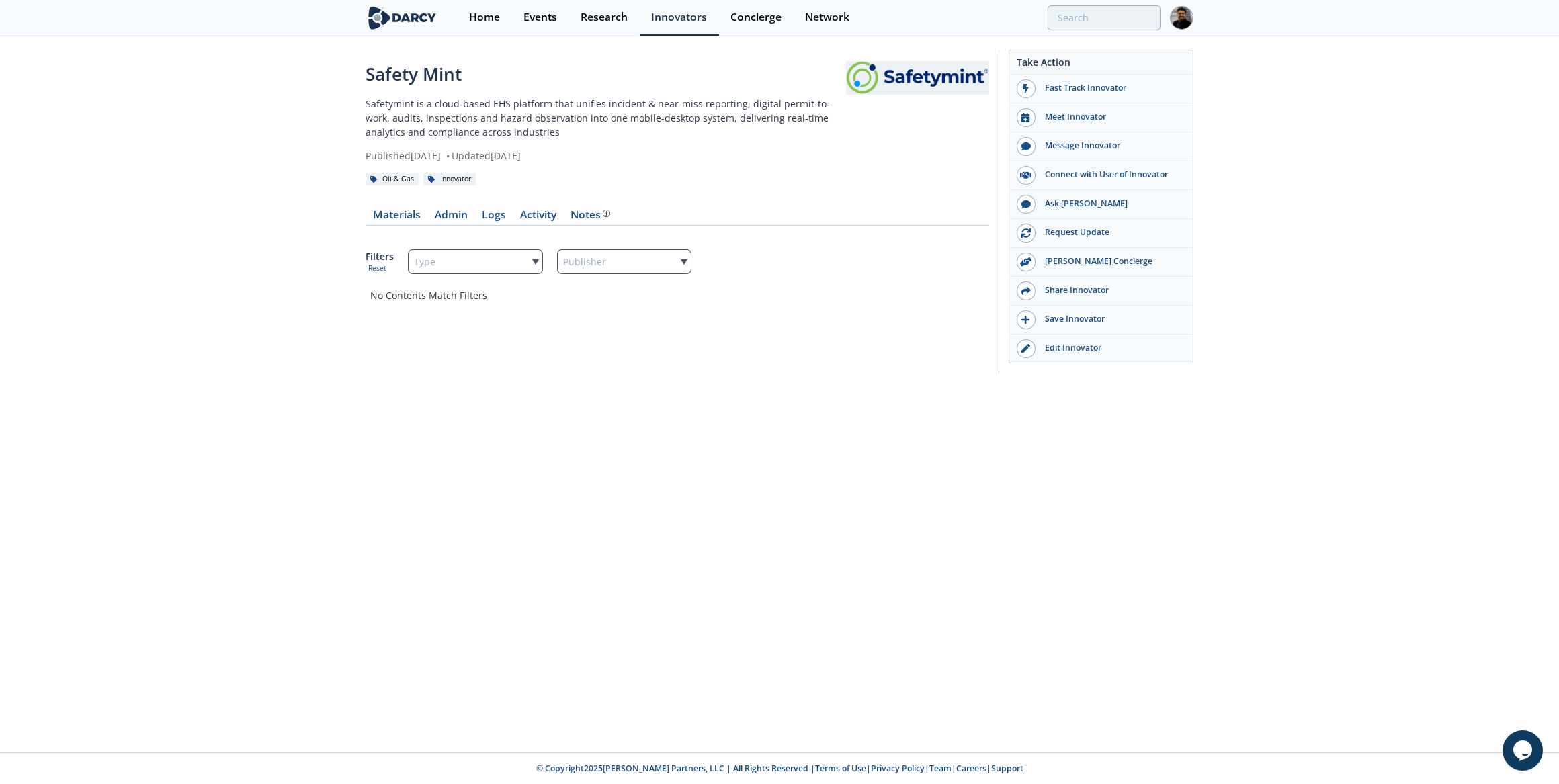
type input "Safetymint"
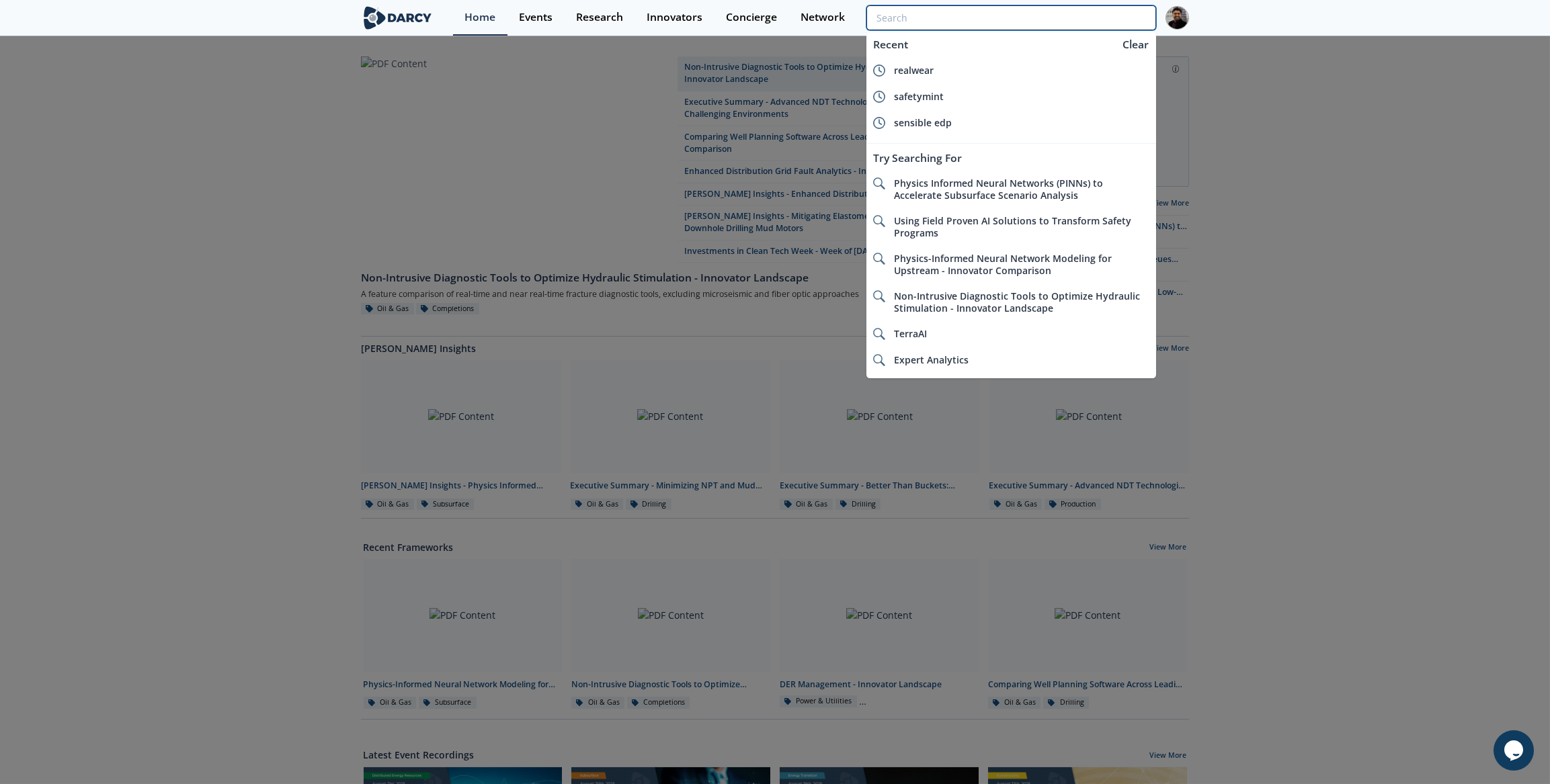
click at [1095, 12] on input "search" at bounding box center [1011, 18] width 290 height 25
click at [970, 66] on div "realwear" at bounding box center [1021, 71] width 255 height 12
type input "realwear"
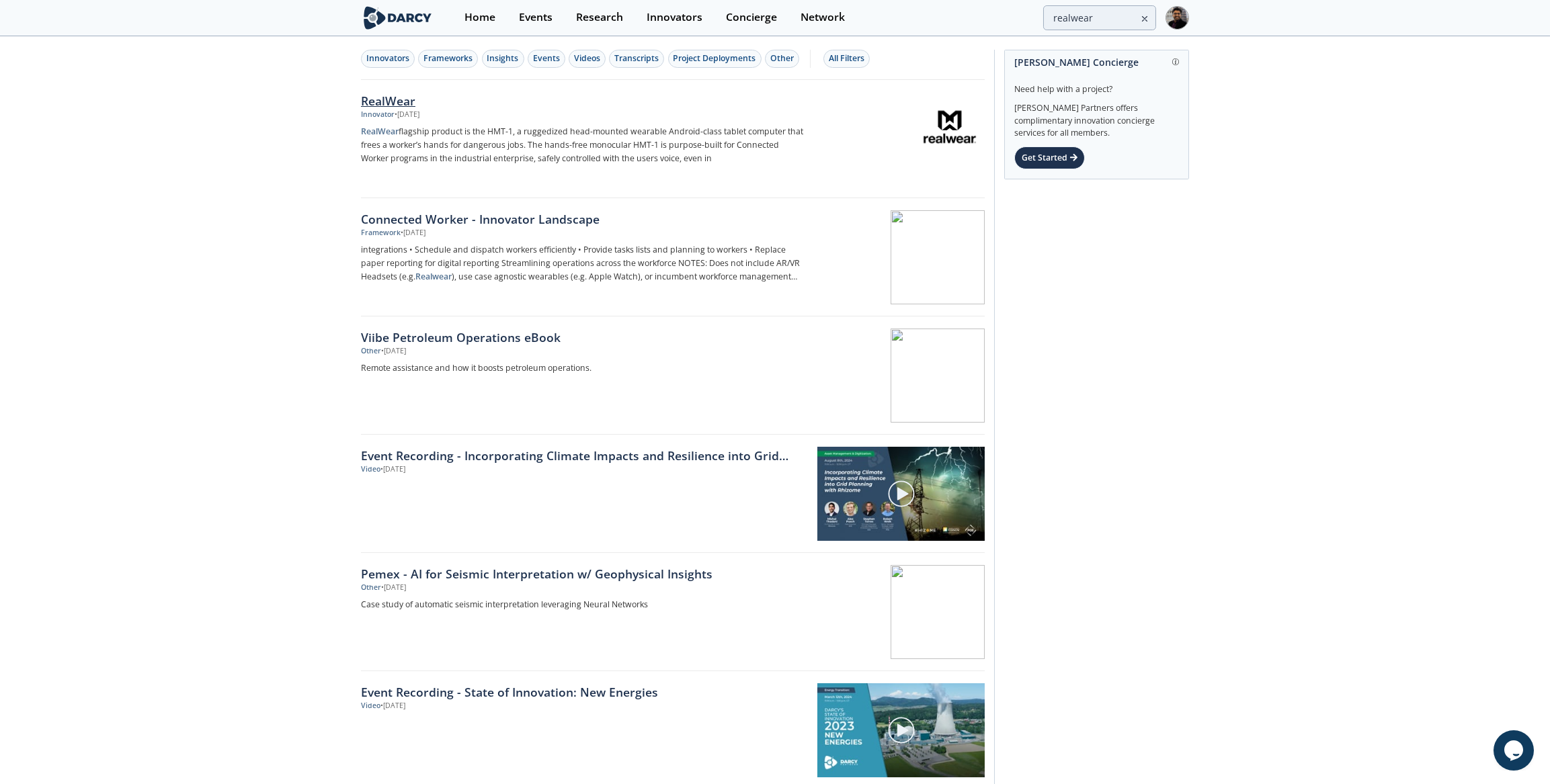
click at [538, 93] on div "RealWear" at bounding box center [583, 101] width 445 height 18
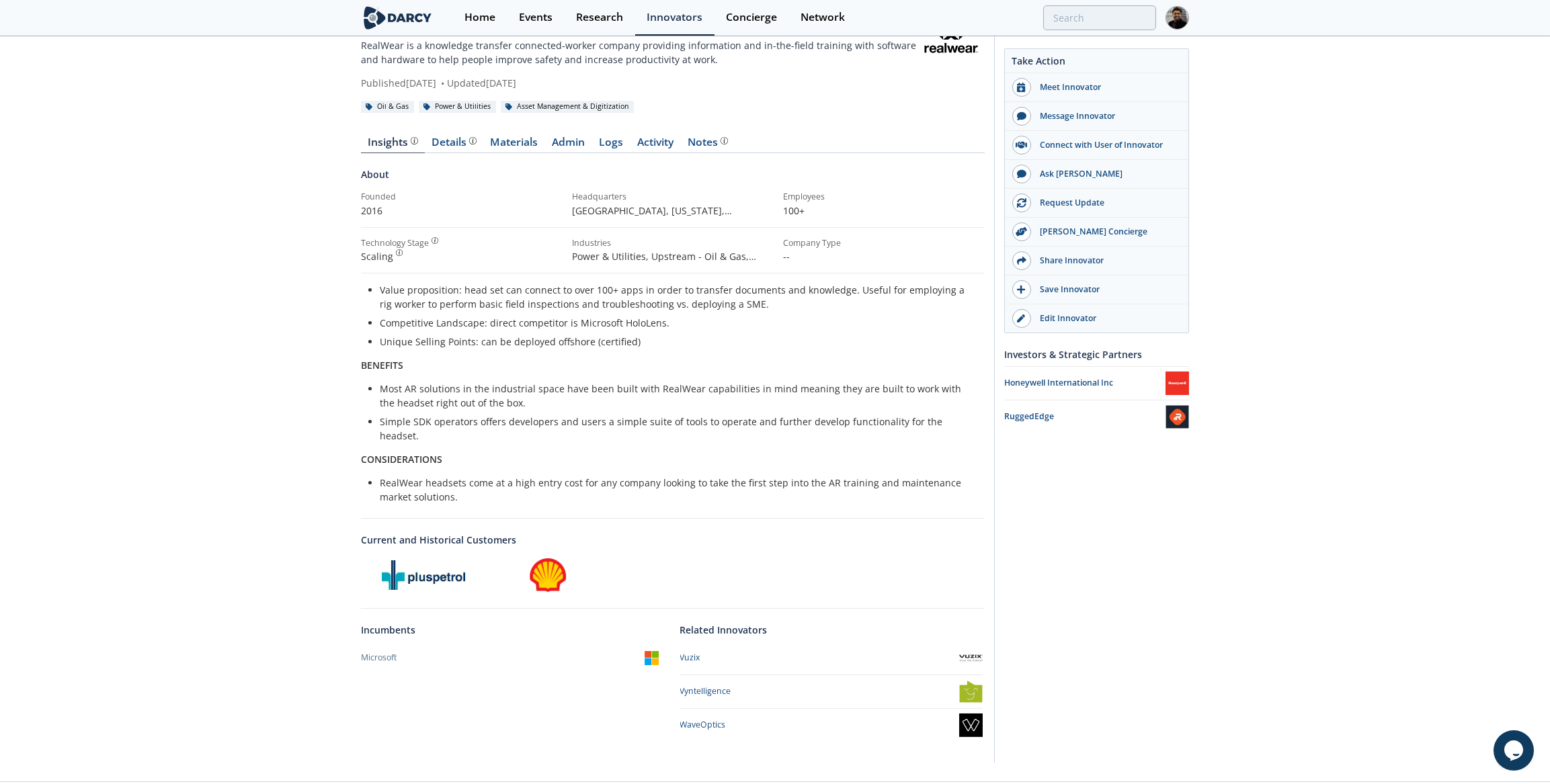
scroll to position [70, 0]
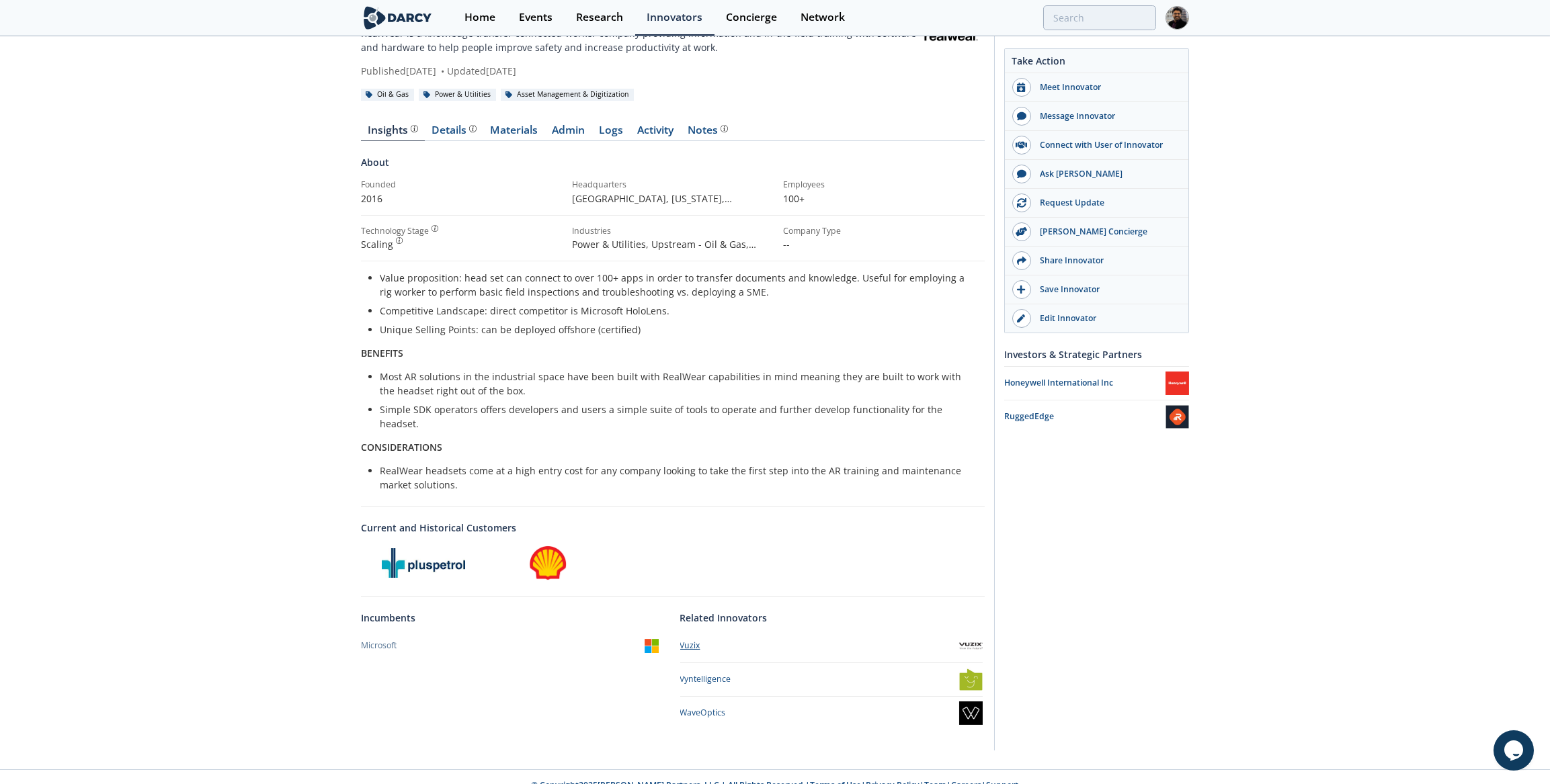
click at [684, 639] on div "Vuzix" at bounding box center [690, 646] width 20 height 12
click at [690, 673] on div "Vyntelligence" at bounding box center [706, 679] width 51 height 12
click at [702, 702] on div "WaveOptics" at bounding box center [831, 713] width 303 height 24
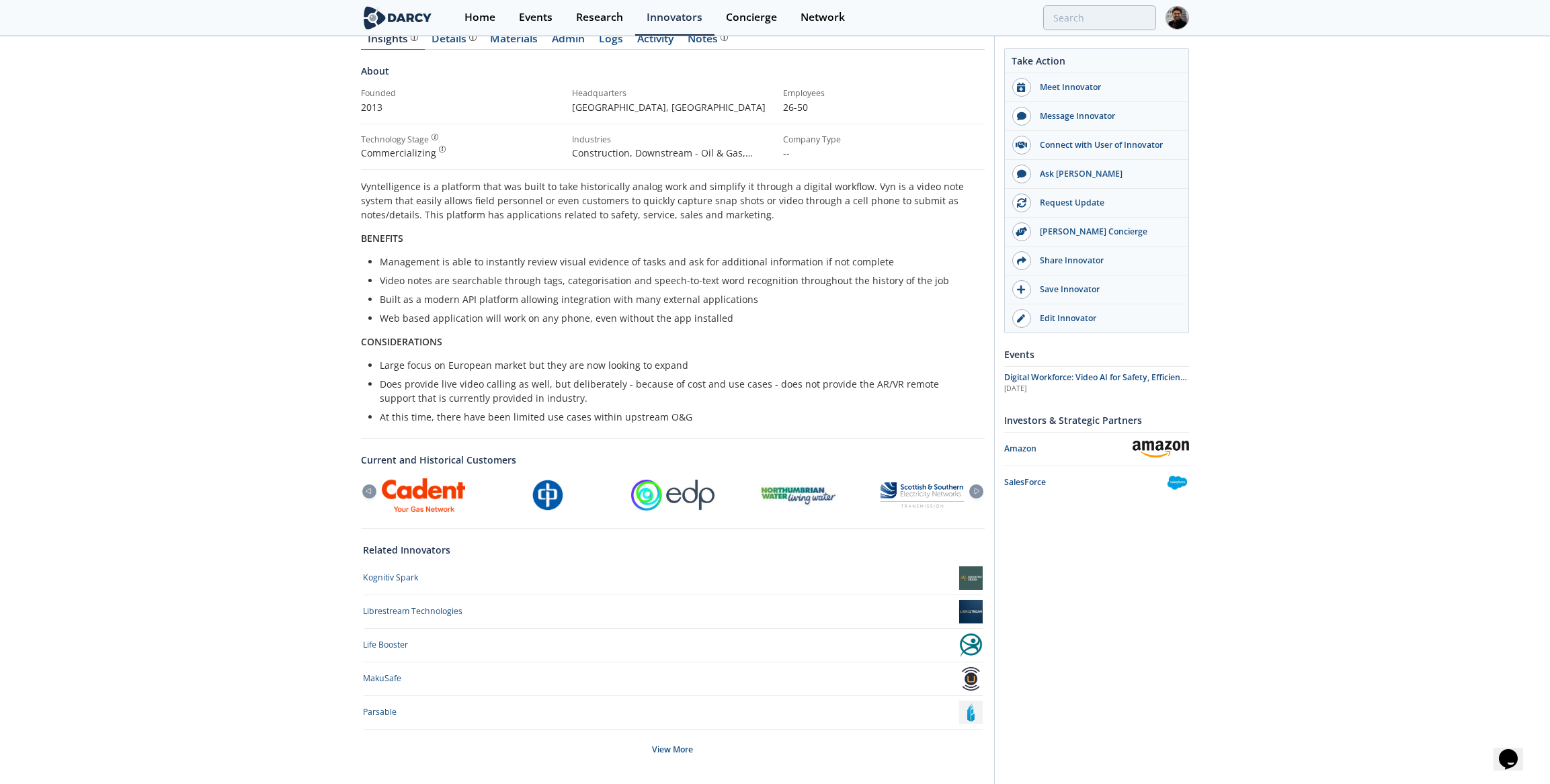
scroll to position [183, 0]
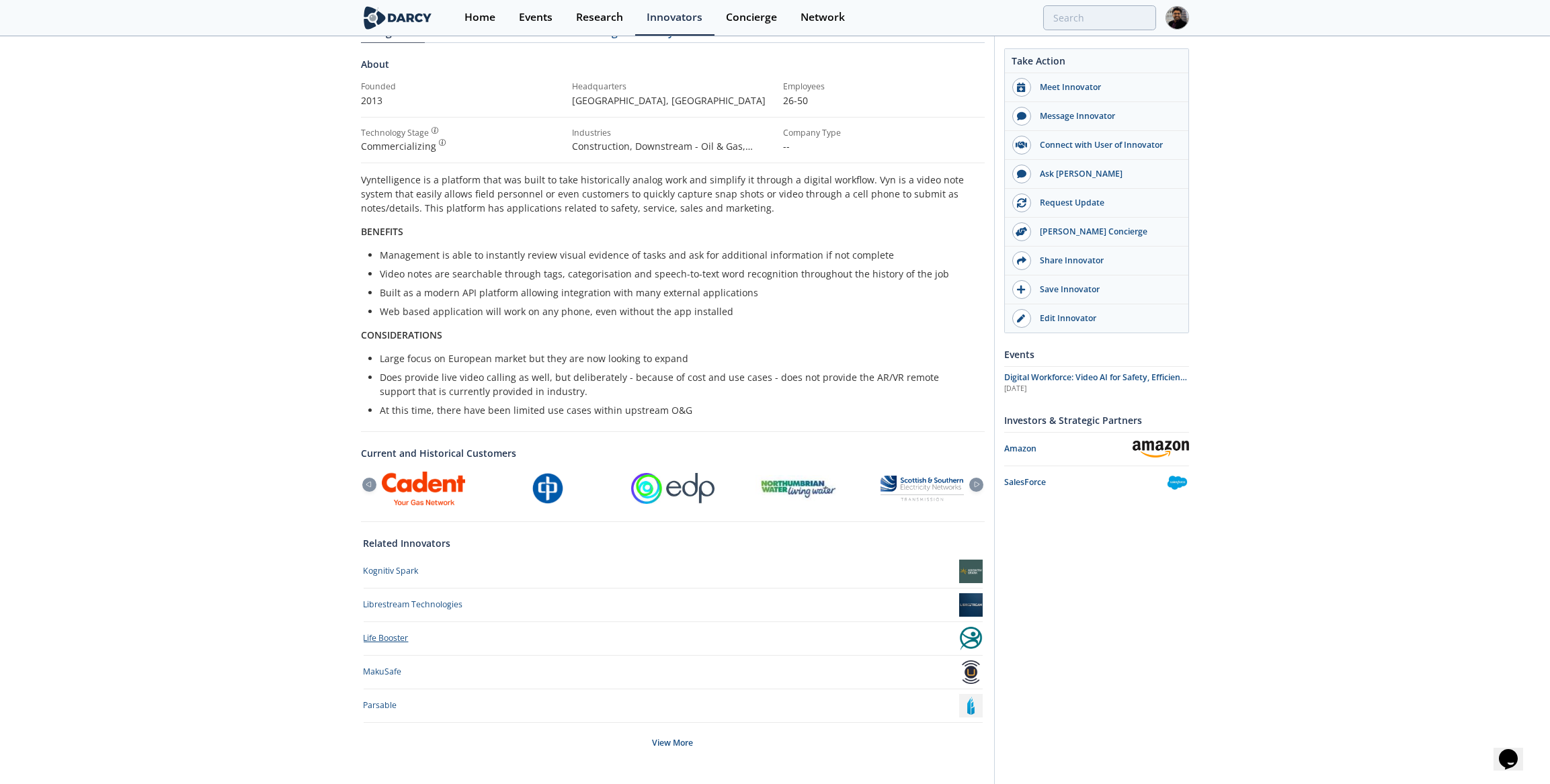
click at [380, 632] on div "Life Booster" at bounding box center [386, 638] width 45 height 12
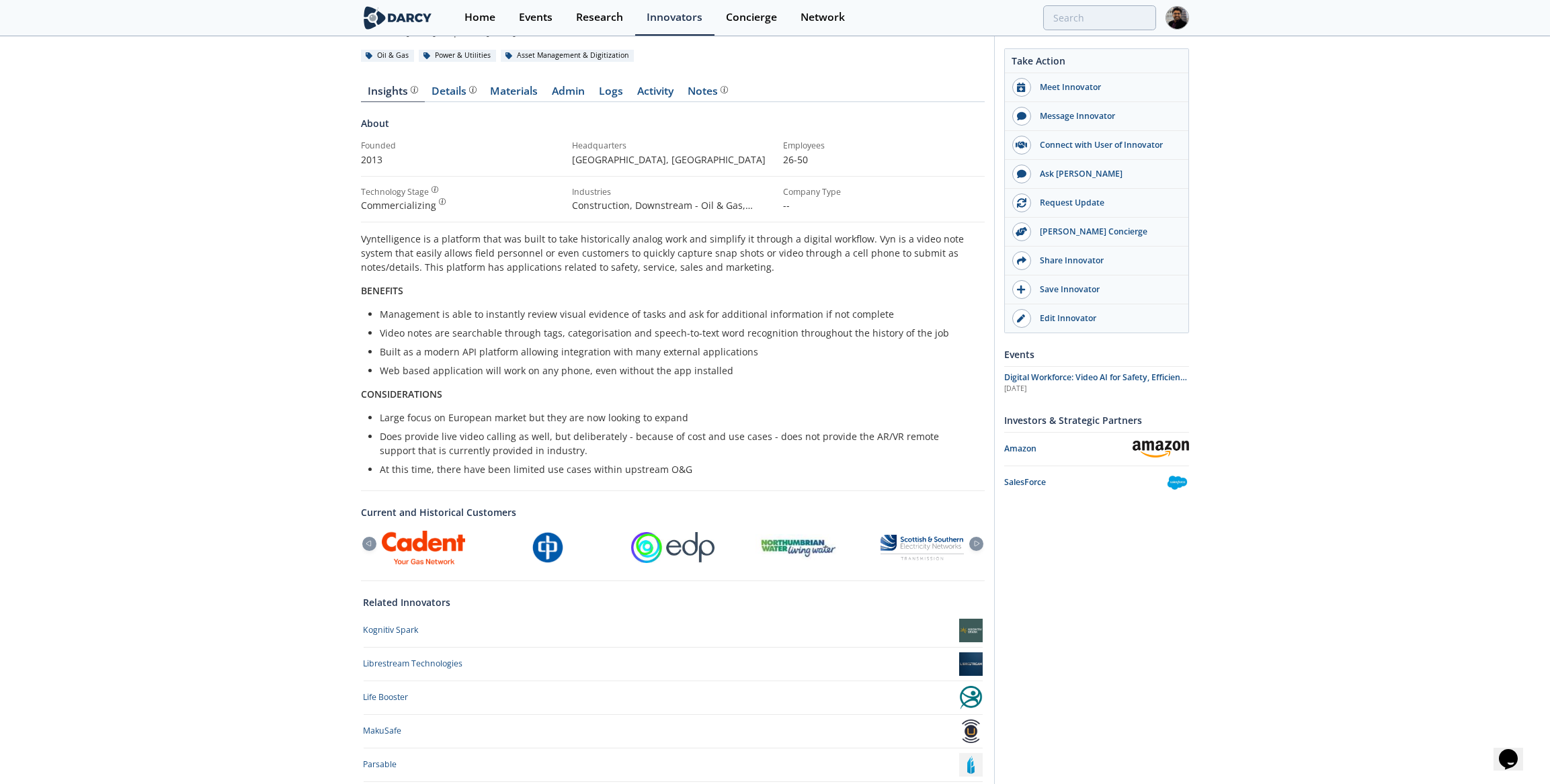
scroll to position [126, 0]
click at [376, 729] on div "MakuSafe" at bounding box center [382, 729] width 38 height 12
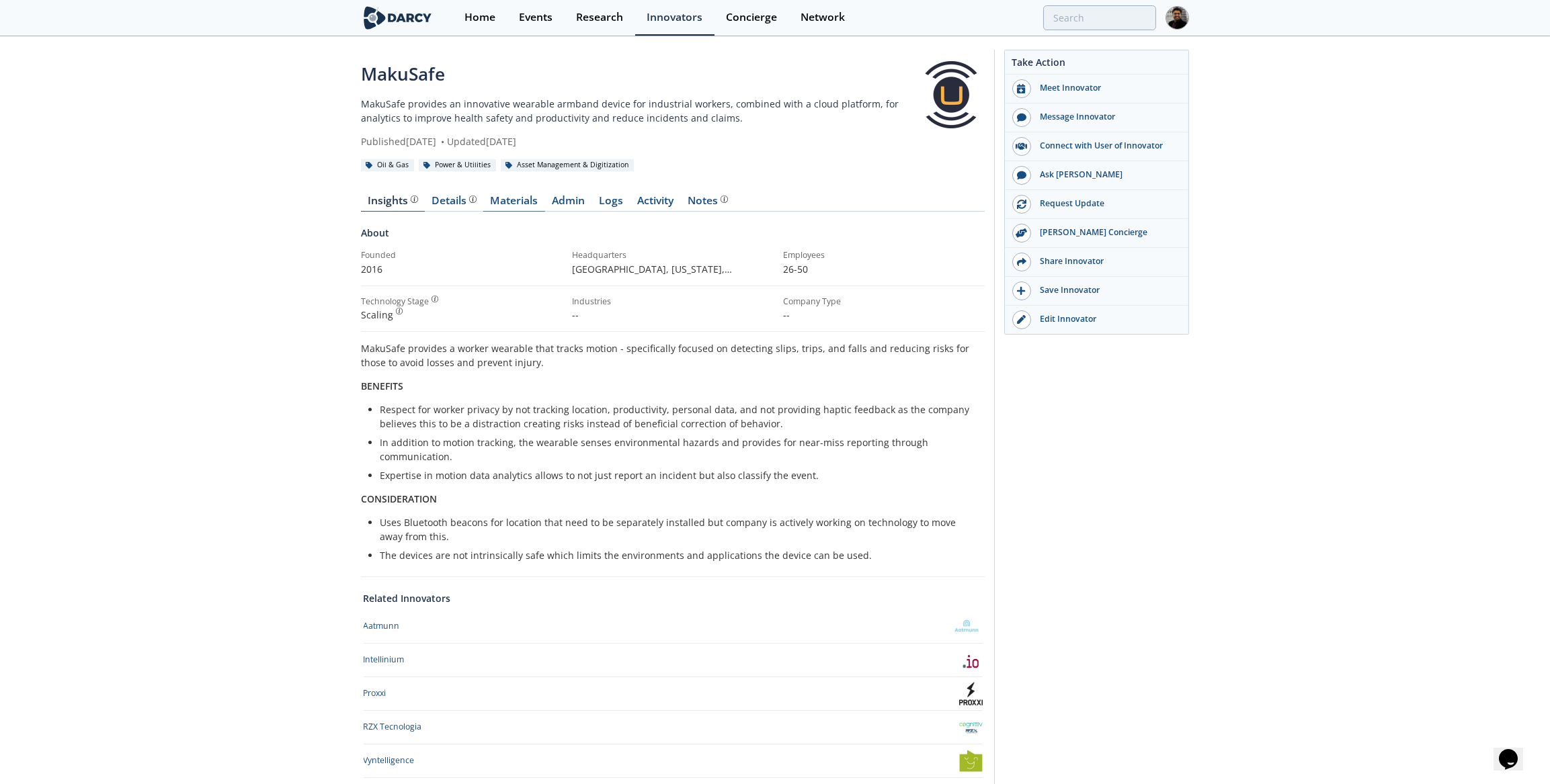
click at [513, 197] on link "Materials" at bounding box center [514, 204] width 62 height 16
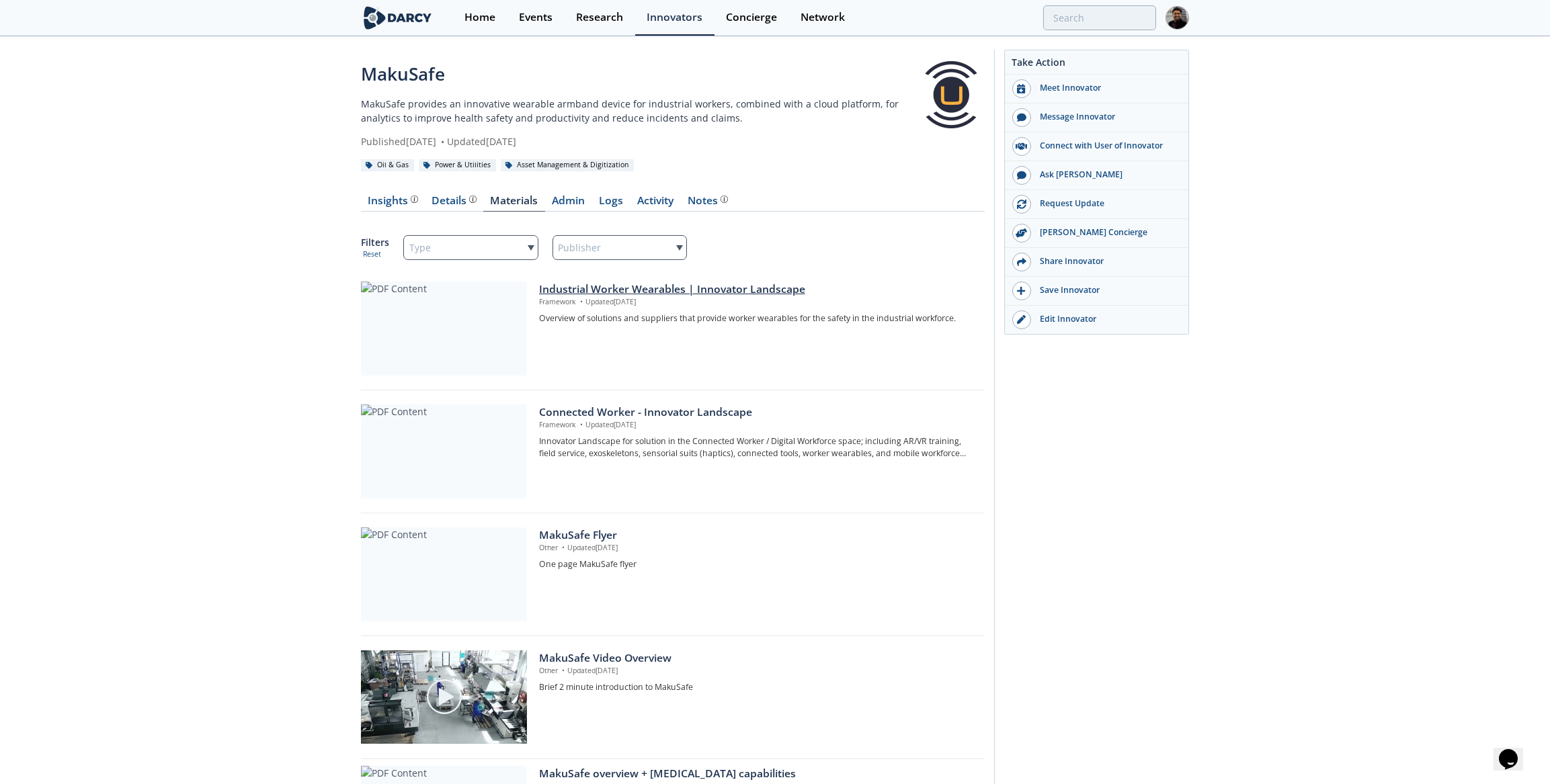
click at [476, 349] on div at bounding box center [444, 328] width 166 height 94
click at [450, 434] on div at bounding box center [444, 451] width 166 height 94
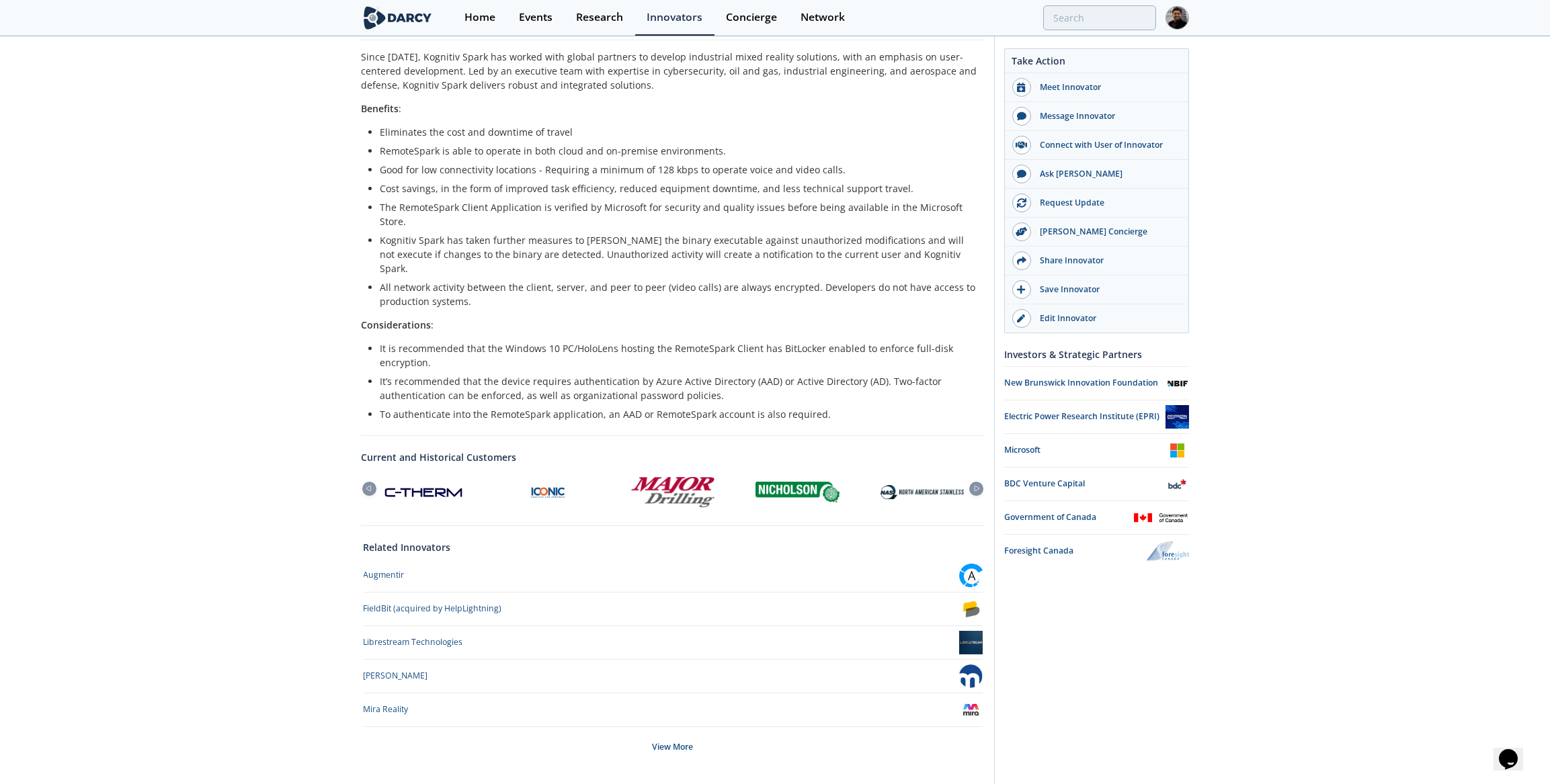
scroll to position [315, 0]
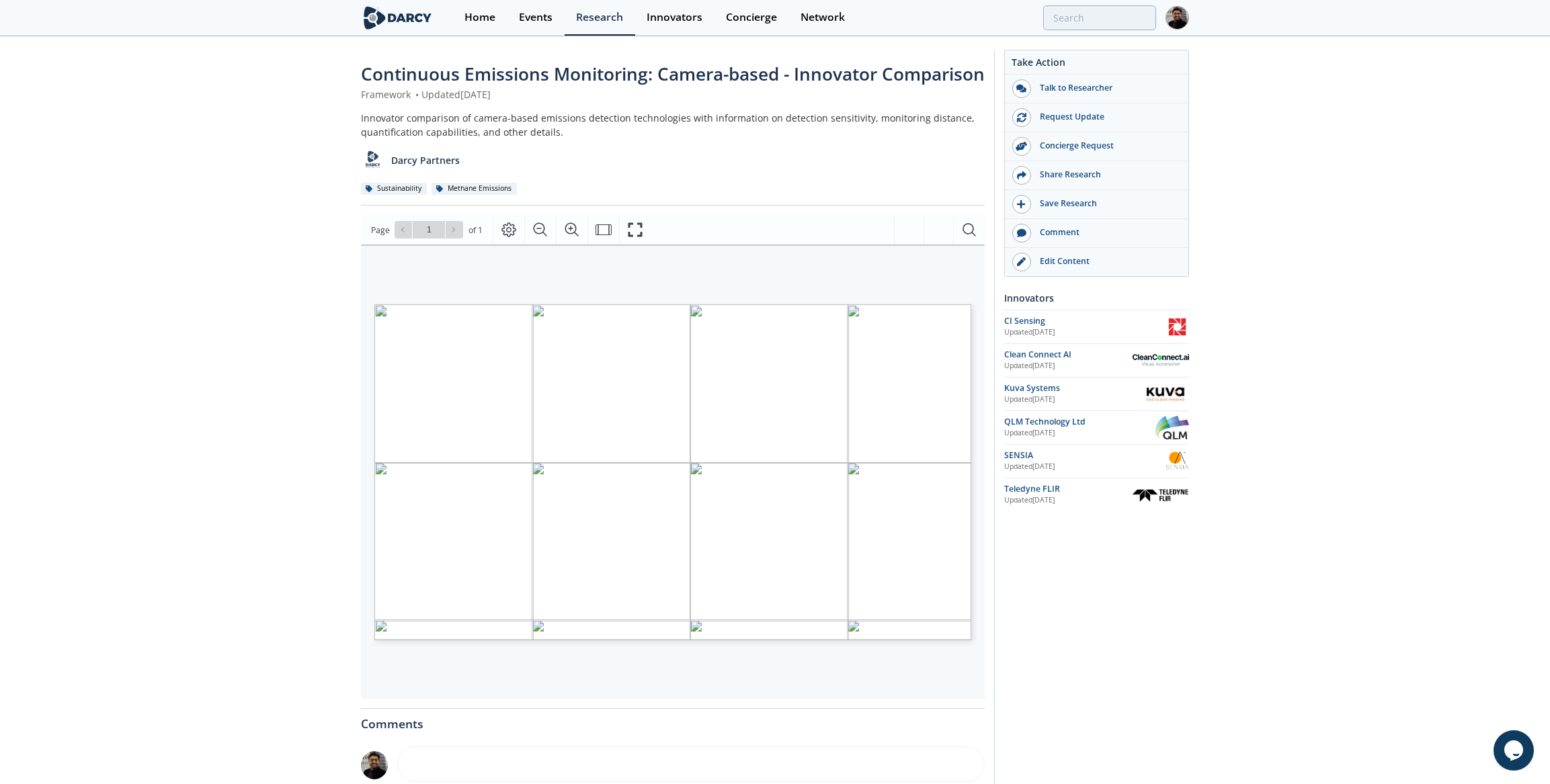
click at [249, 293] on div "Continuous Emissions Monitoring: Camera-based - Innovator Comparison Framework …" at bounding box center [775, 519] width 1550 height 962
